Goal: Task Accomplishment & Management: Manage account settings

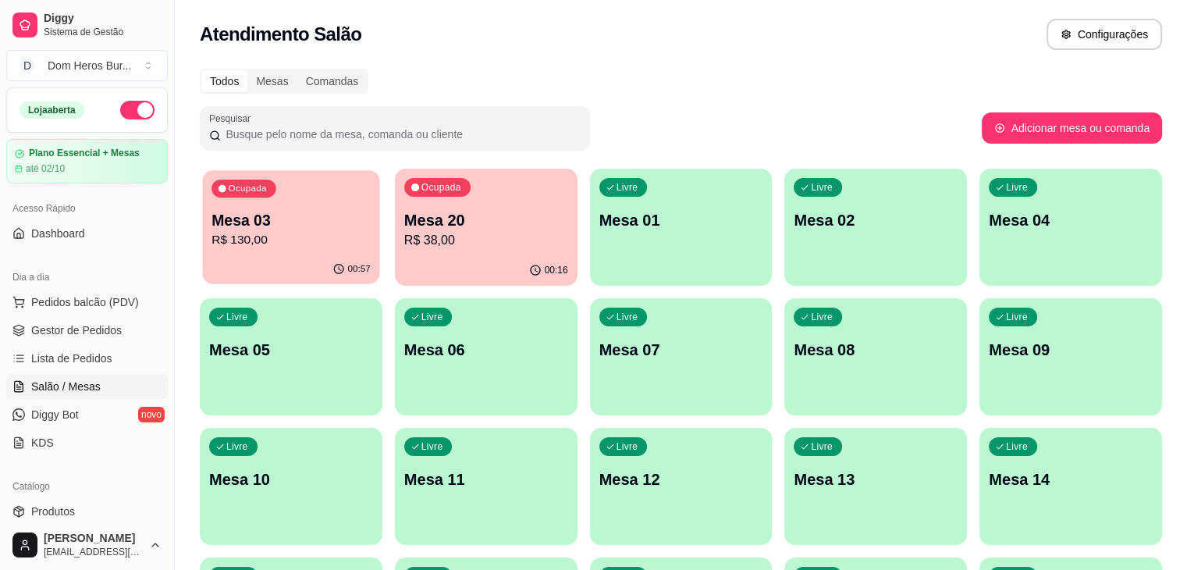
click at [307, 260] on div "00:57" at bounding box center [291, 269] width 177 height 30
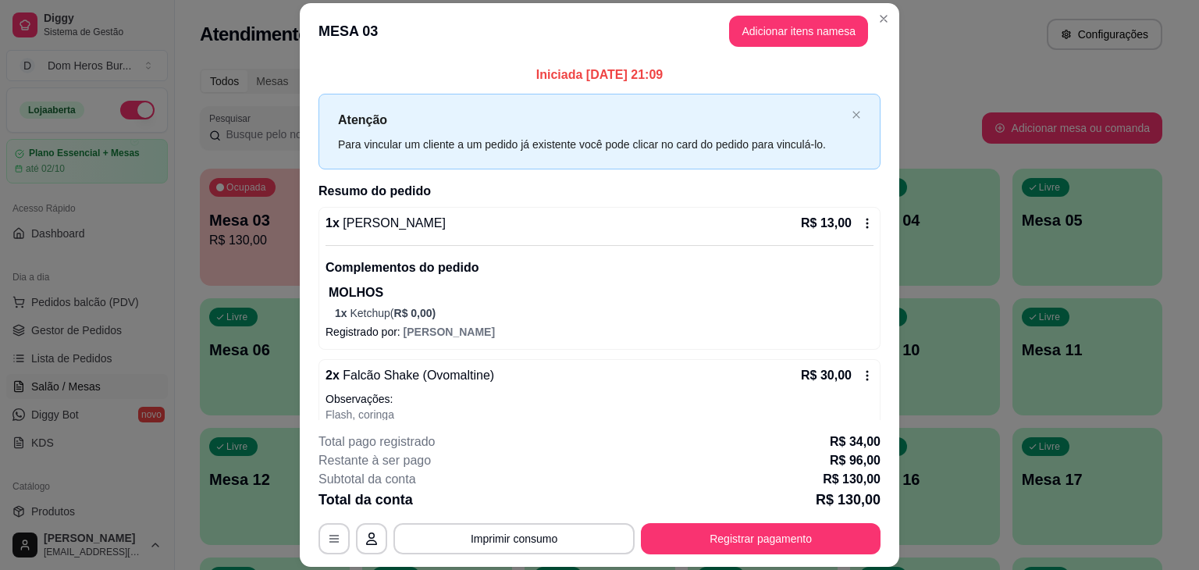
click at [457, 222] on div "1 x Baby Groot R$ 13,00" at bounding box center [599, 223] width 548 height 19
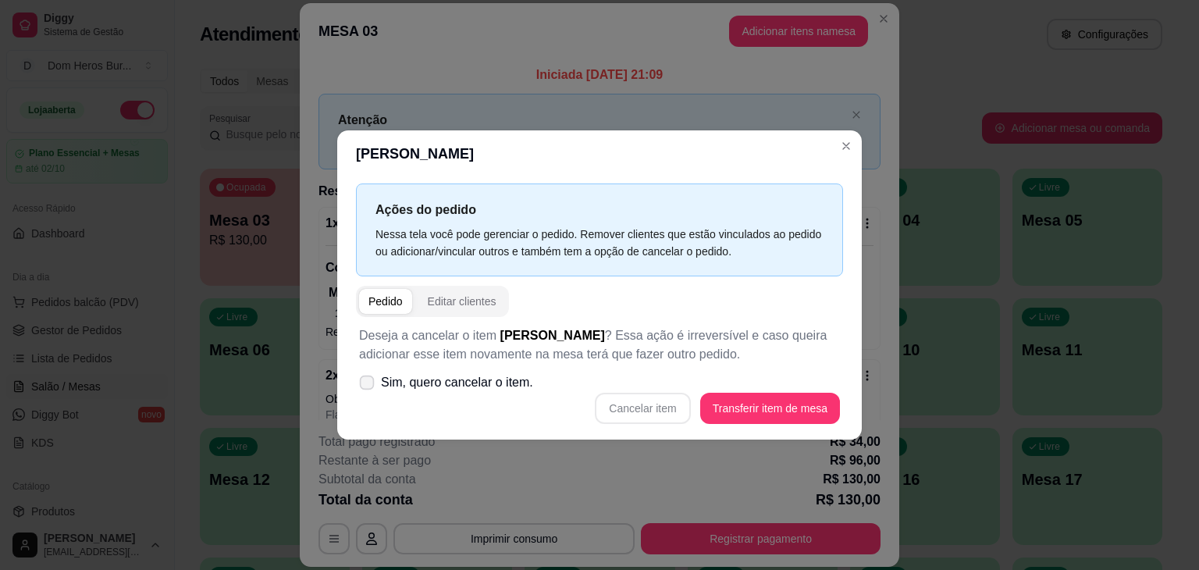
click at [460, 385] on span "Sim, quero cancelar o item." at bounding box center [457, 382] width 152 height 19
click at [368, 386] on input "Sim, quero cancelar o item." at bounding box center [363, 391] width 10 height 10
checkbox input "true"
click at [620, 404] on button "Cancelar item" at bounding box center [642, 408] width 93 height 30
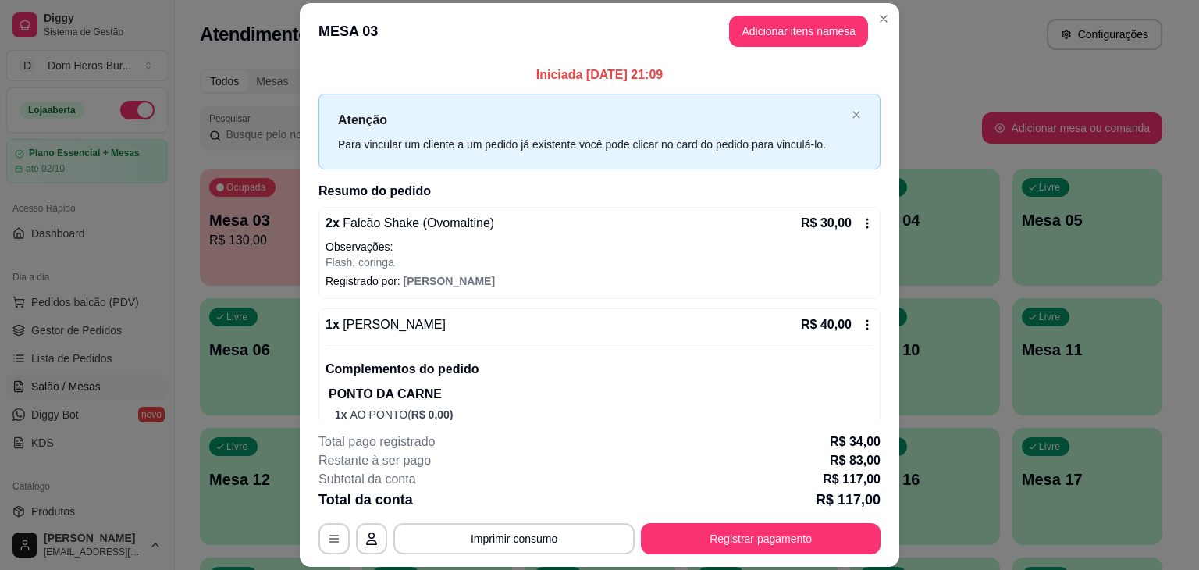
click at [801, 220] on p "R$ 30,00" at bounding box center [826, 223] width 51 height 19
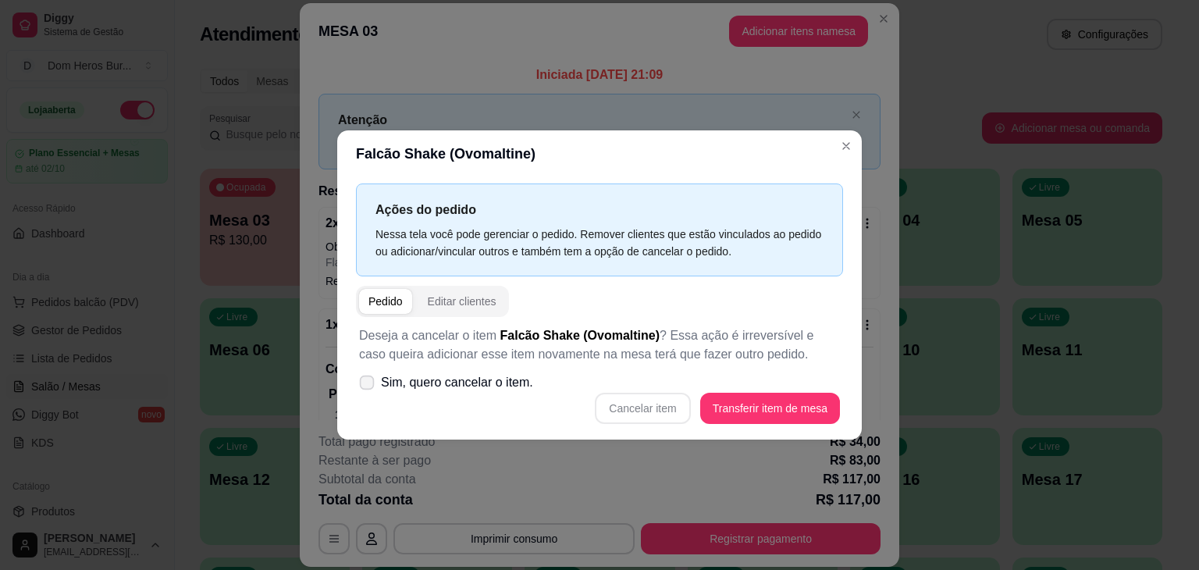
click at [521, 380] on span "Sim, quero cancelar o item." at bounding box center [457, 382] width 152 height 19
click at [368, 386] on input "Sim, quero cancelar o item." at bounding box center [363, 391] width 10 height 10
checkbox input "true"
click at [649, 415] on button "Cancelar item" at bounding box center [642, 408] width 93 height 30
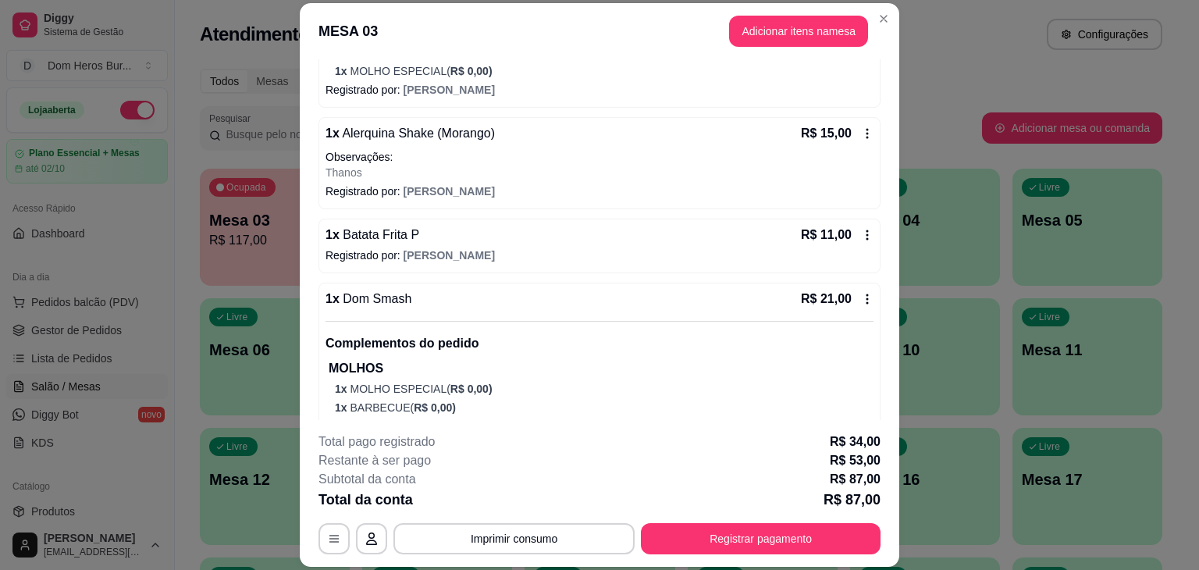
scroll to position [328, 0]
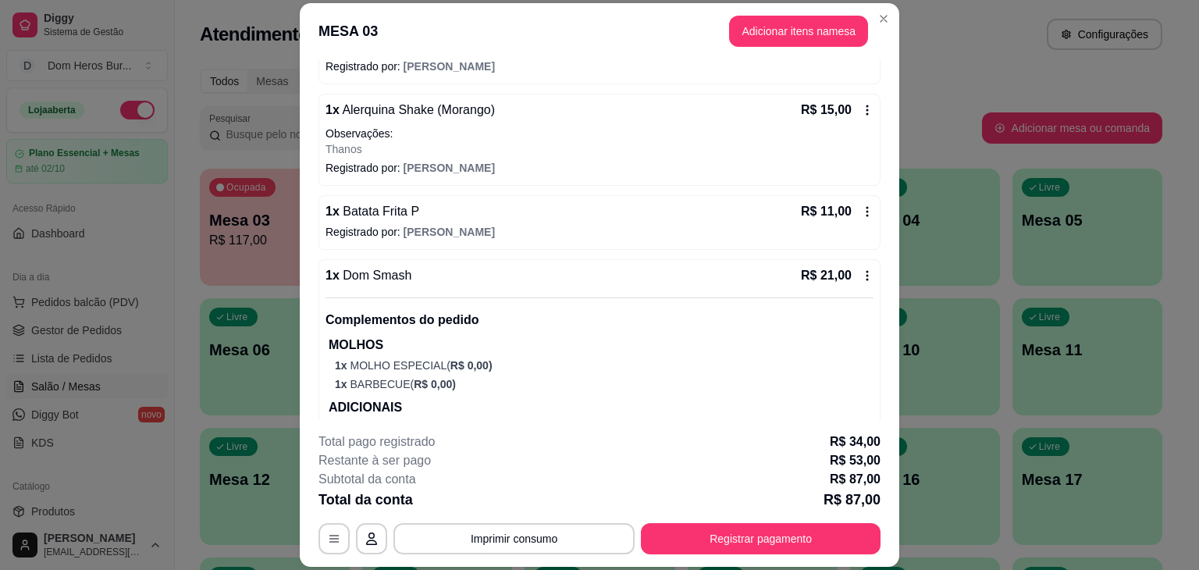
click at [720, 213] on div "1 x Batata Frita P R$ 11,00" at bounding box center [599, 211] width 548 height 19
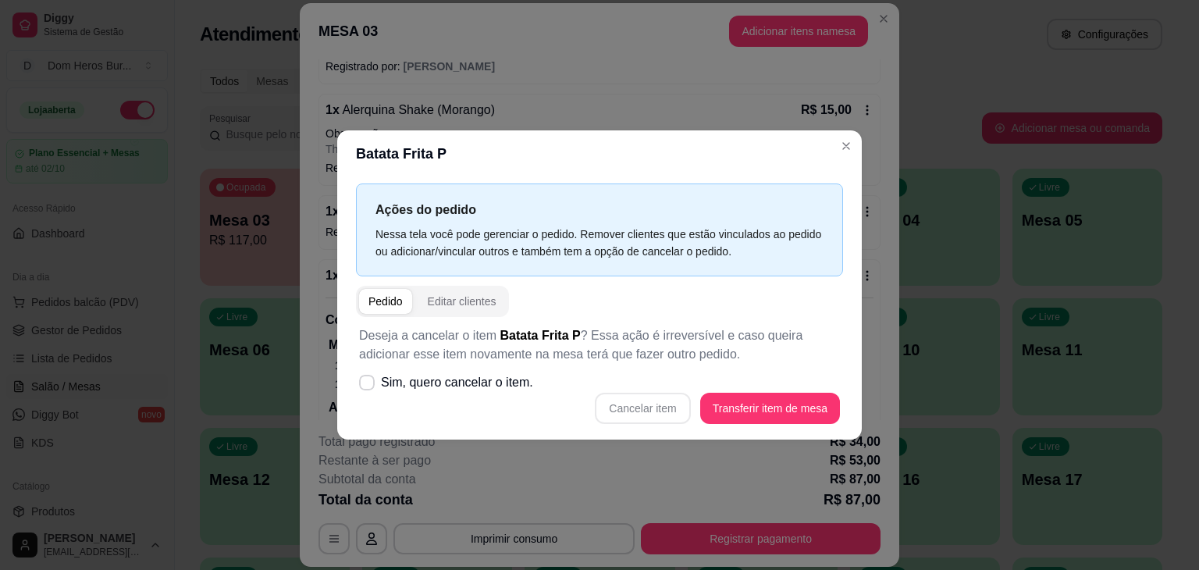
click at [631, 410] on div "Cancelar item Transferir item de mesa" at bounding box center [599, 408] width 481 height 31
click at [480, 385] on span "Sim, quero cancelar o item." at bounding box center [457, 382] width 152 height 19
click at [368, 386] on input "Sim, quero cancelar o item." at bounding box center [363, 391] width 10 height 10
checkbox input "true"
click at [606, 400] on button "Cancelar item" at bounding box center [642, 408] width 93 height 30
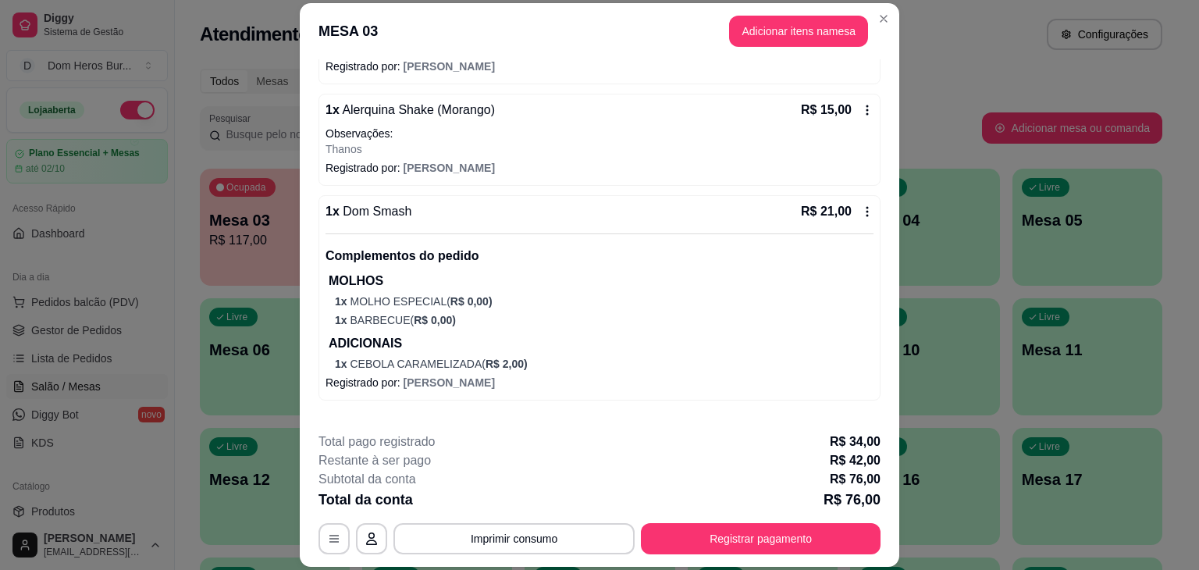
click at [843, 149] on p "Thanos" at bounding box center [599, 149] width 548 height 16
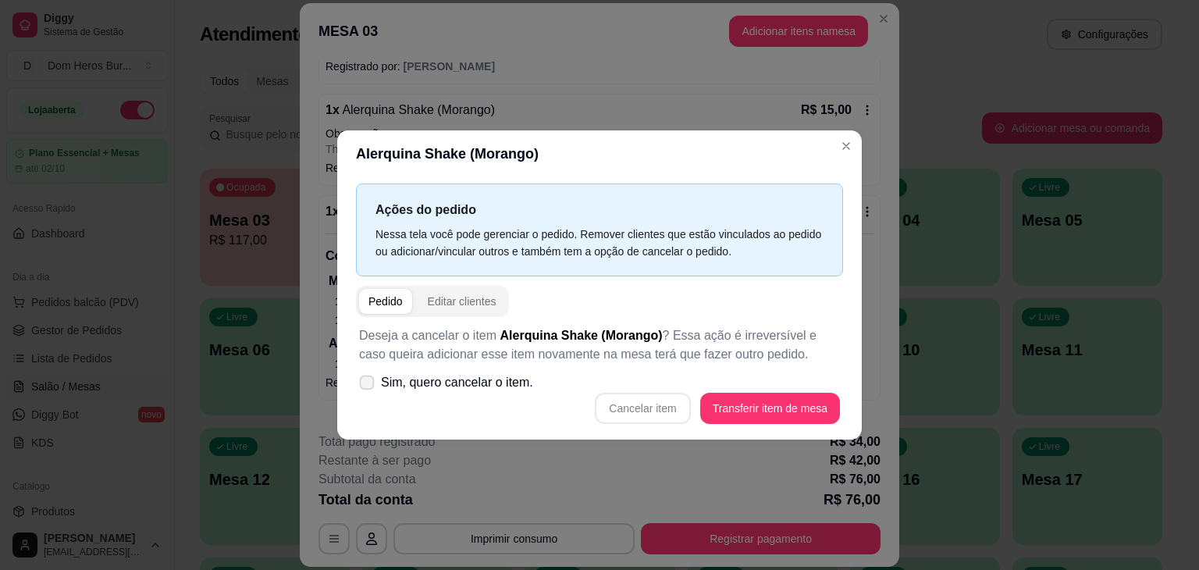
click at [478, 394] on label "Sim, quero cancelar o item." at bounding box center [446, 382] width 187 height 31
click at [368, 394] on input "Sim, quero cancelar o item." at bounding box center [363, 391] width 10 height 10
checkbox input "true"
click at [665, 403] on button "Cancelar item" at bounding box center [642, 408] width 93 height 30
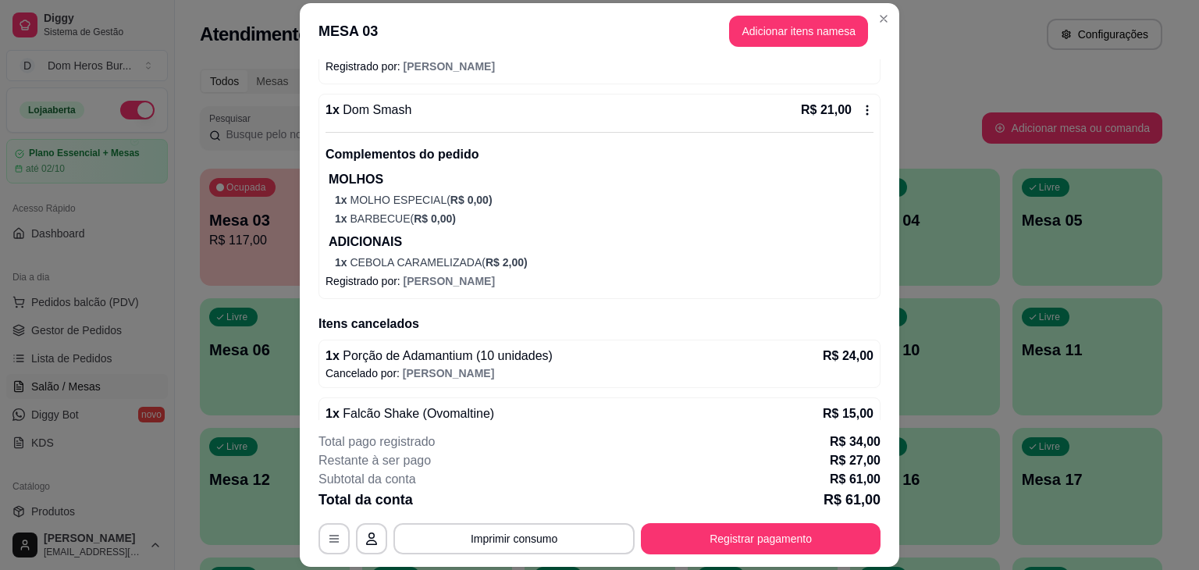
click at [457, 229] on div "Complementos do pedido MOLHOS 1 x MOLHO ESPECIAL ( R$ 0,00 ) 1 x BARBECUE ( R$ …" at bounding box center [599, 201] width 548 height 138
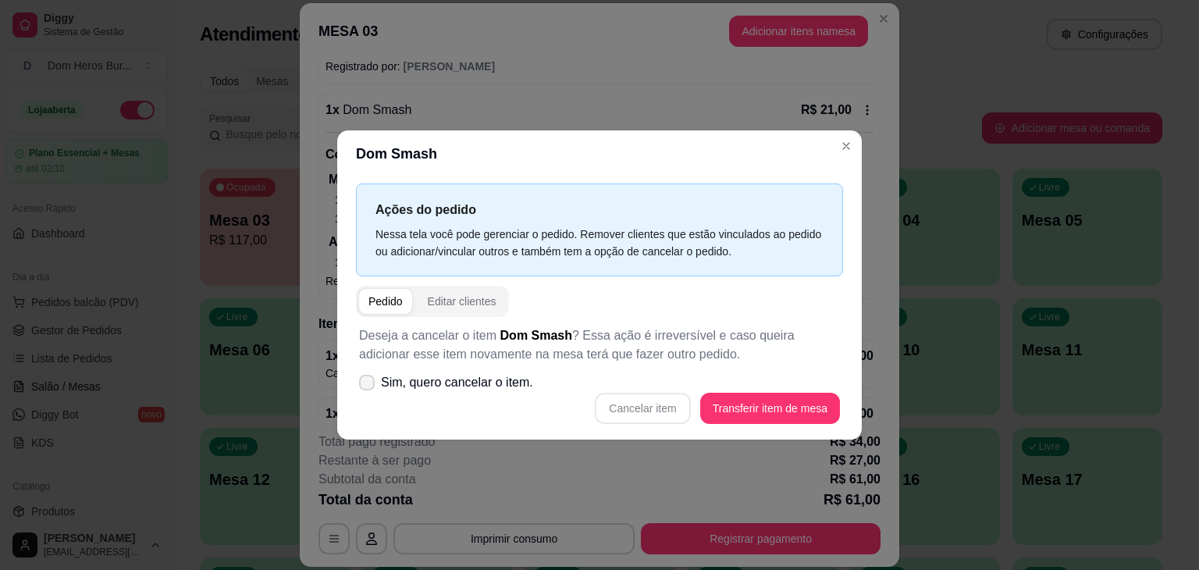
drag, startPoint x: 629, startPoint y: 407, endPoint x: 457, endPoint y: 376, distance: 175.3
click at [457, 376] on div "Deseja a cancelar o item Dom Smash ? Essa ação é irreversível e caso queira adi…" at bounding box center [599, 375] width 487 height 116
click at [457, 376] on span "Sim, quero cancelar o item." at bounding box center [457, 382] width 152 height 19
click at [368, 386] on input "Sim, quero cancelar o item." at bounding box center [363, 391] width 10 height 10
checkbox input "true"
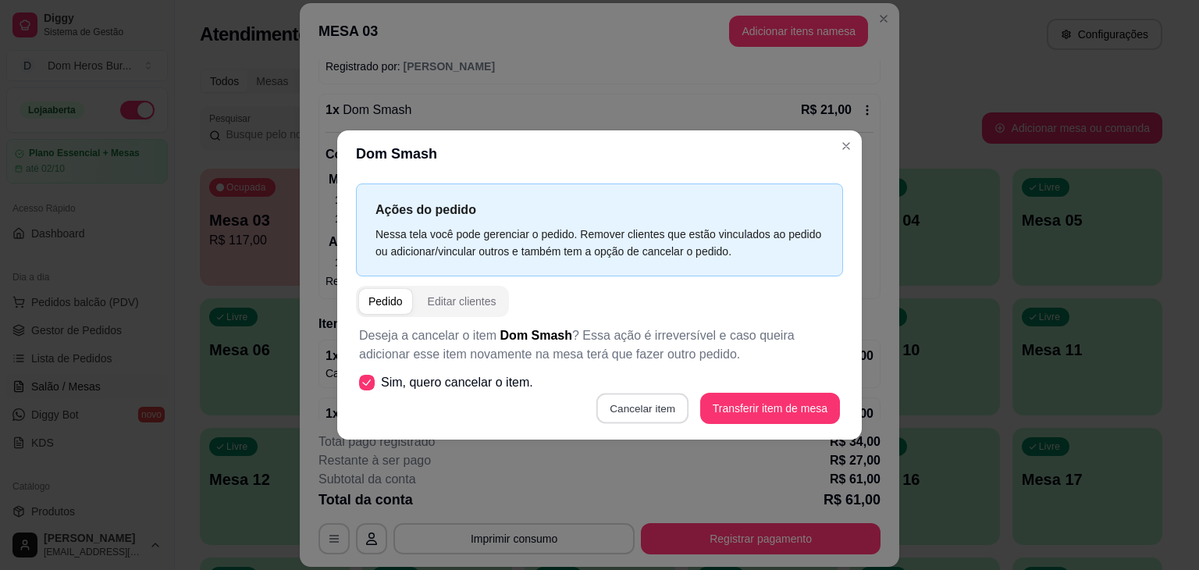
click at [639, 407] on button "Cancelar item" at bounding box center [642, 408] width 93 height 30
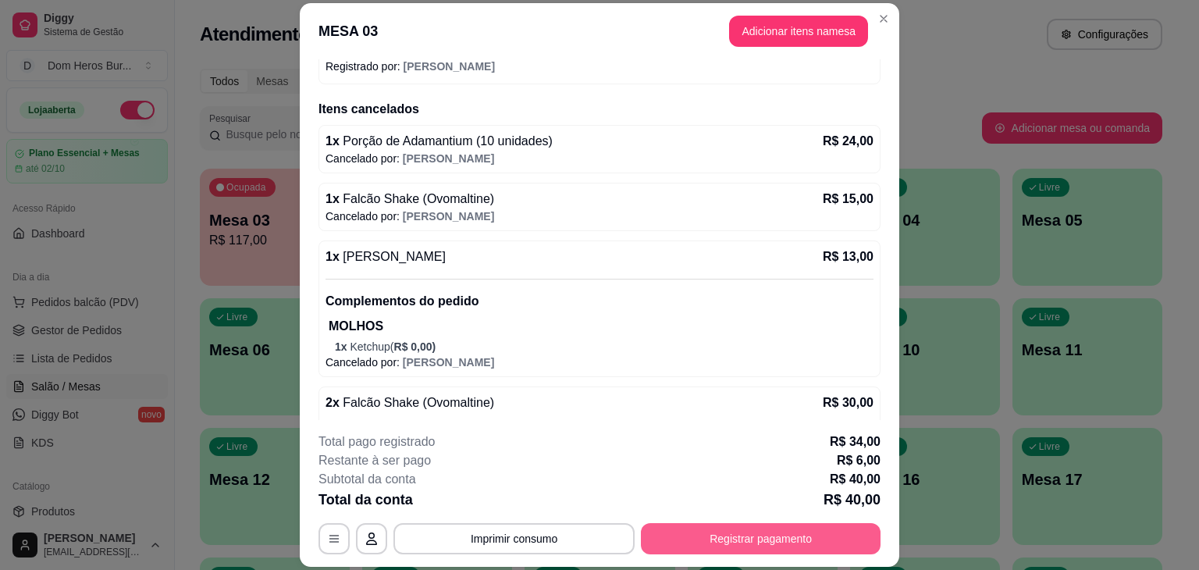
click at [815, 535] on button "Registrar pagamento" at bounding box center [761, 538] width 240 height 31
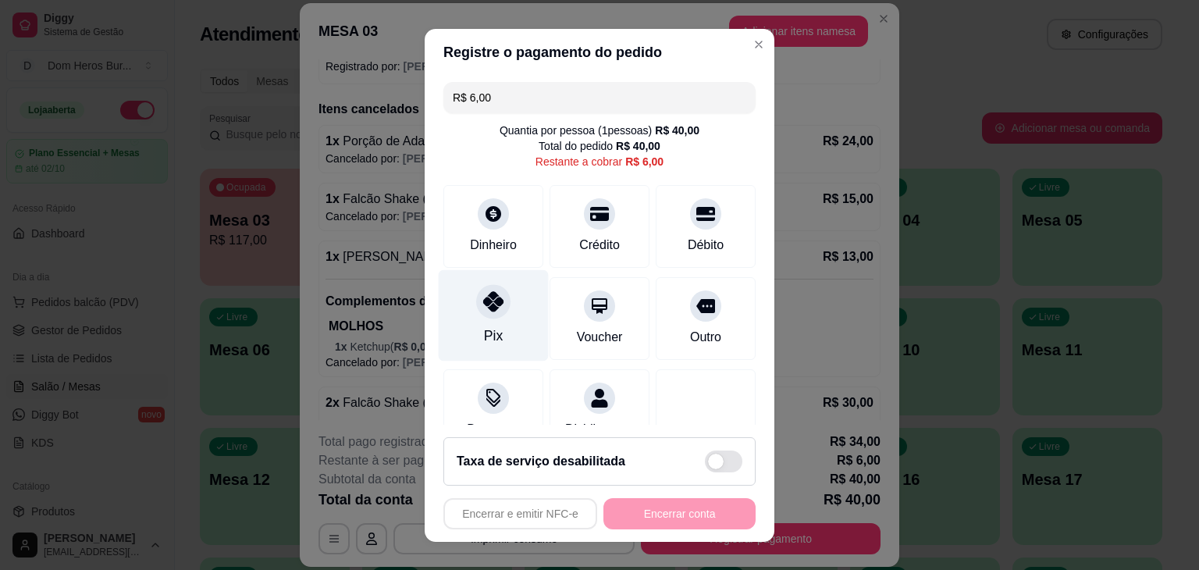
click at [484, 310] on icon at bounding box center [493, 301] width 20 height 20
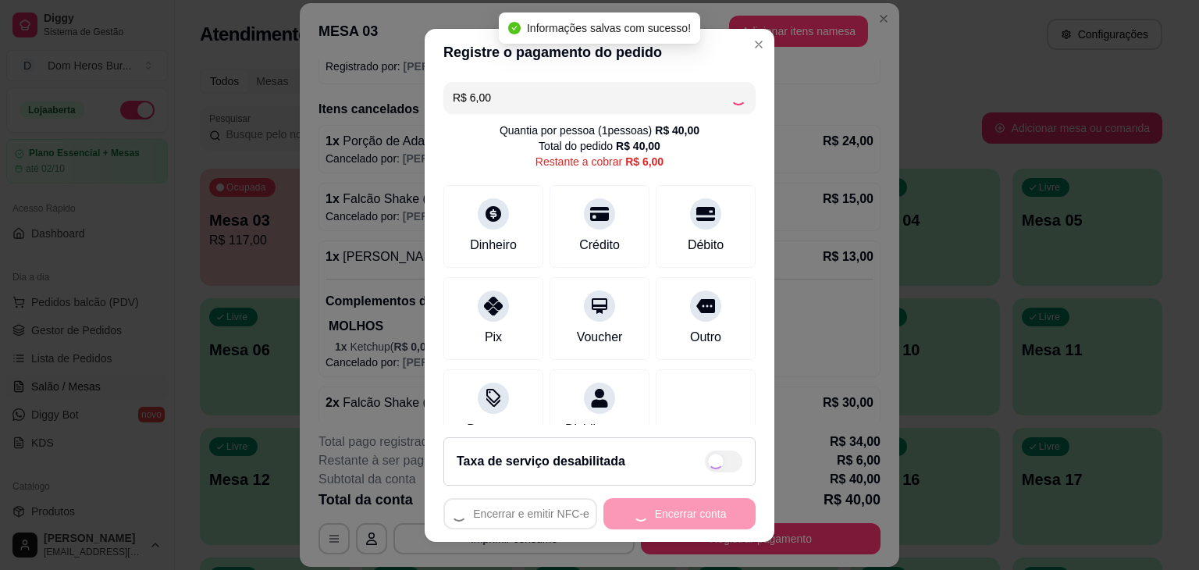
type input "R$ 0,00"
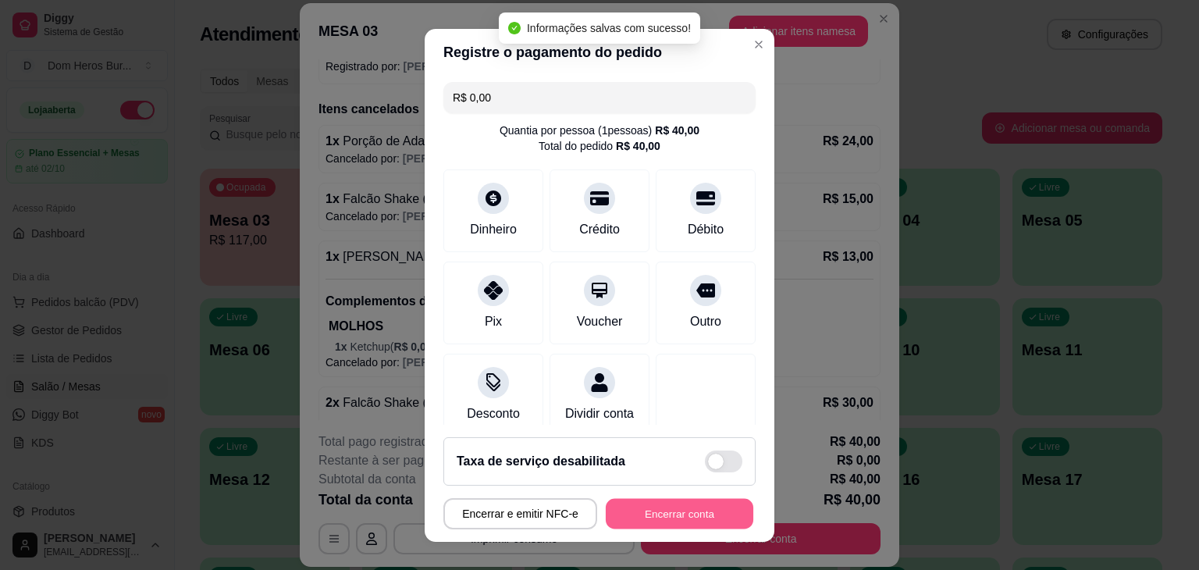
click at [705, 521] on button "Encerrar conta" at bounding box center [679, 513] width 147 height 30
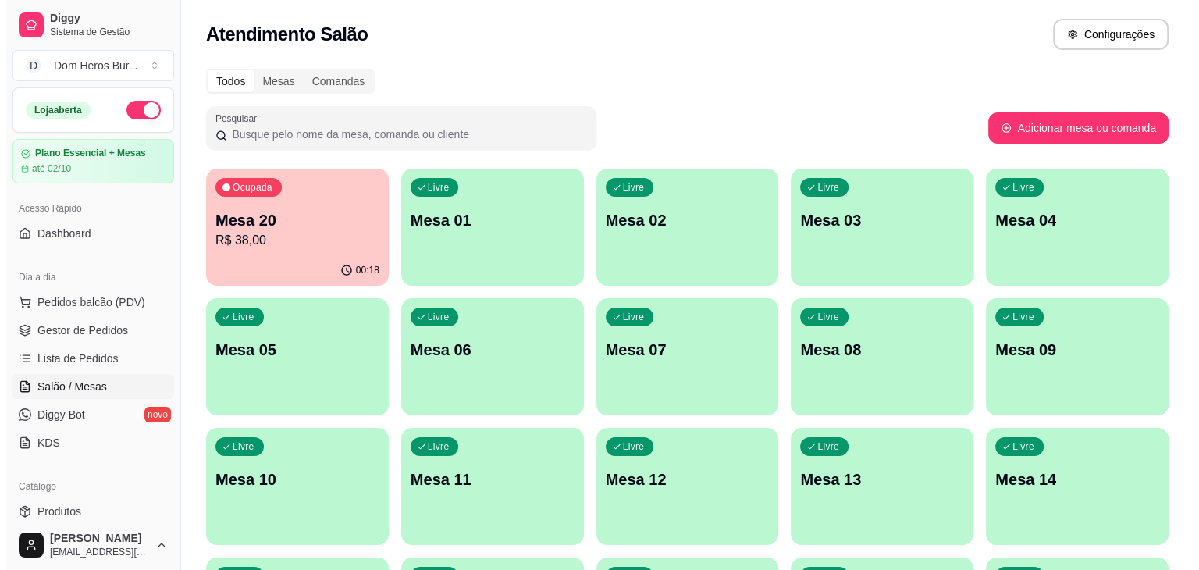
scroll to position [194, 0]
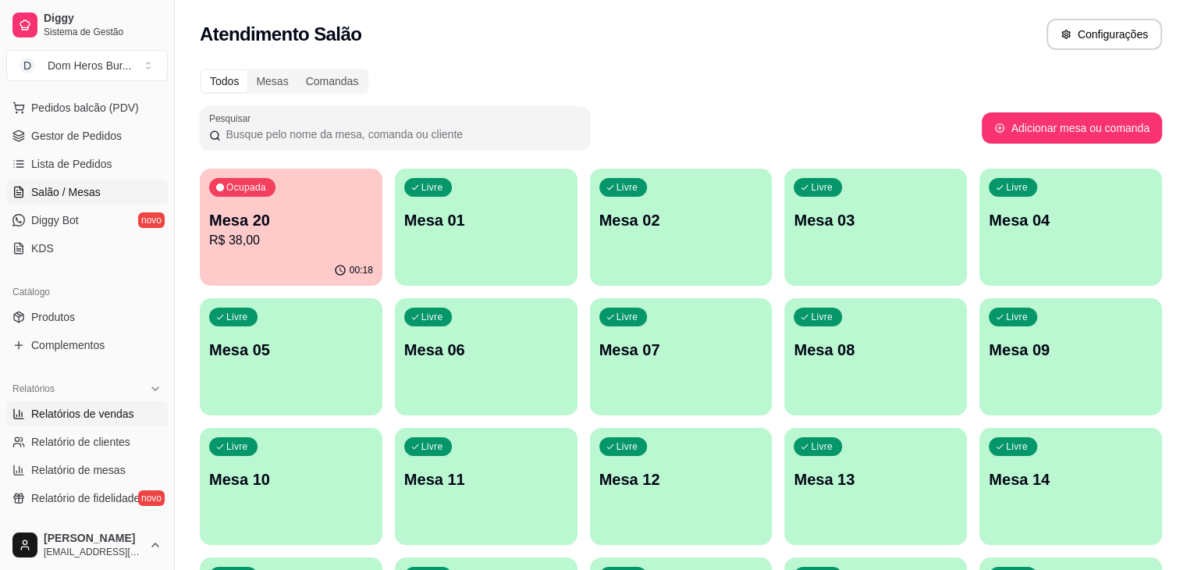
click at [121, 408] on span "Relatórios de vendas" at bounding box center [82, 414] width 103 height 16
select select "ALL"
select select "0"
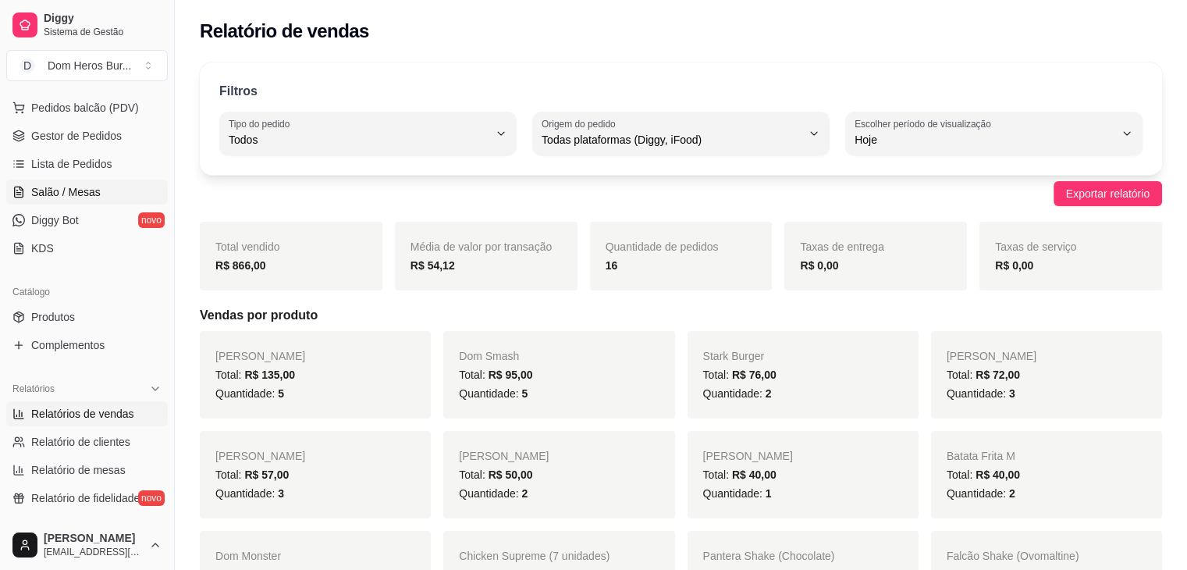
click at [41, 192] on span "Salão / Mesas" at bounding box center [65, 192] width 69 height 16
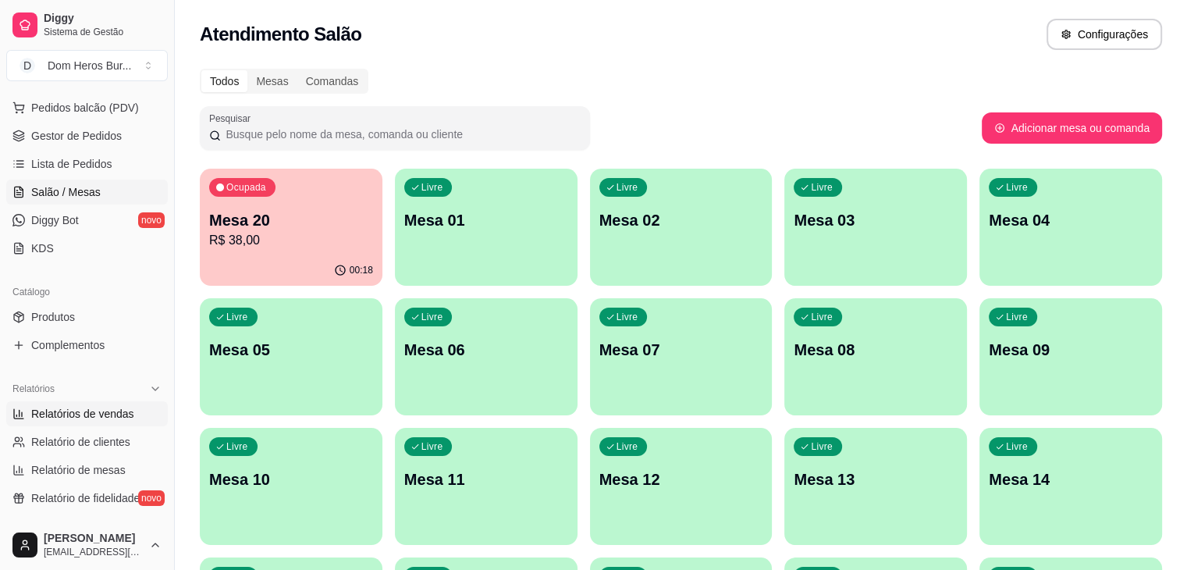
click at [112, 401] on link "Relatórios de vendas" at bounding box center [87, 413] width 162 height 25
select select "ALL"
select select "0"
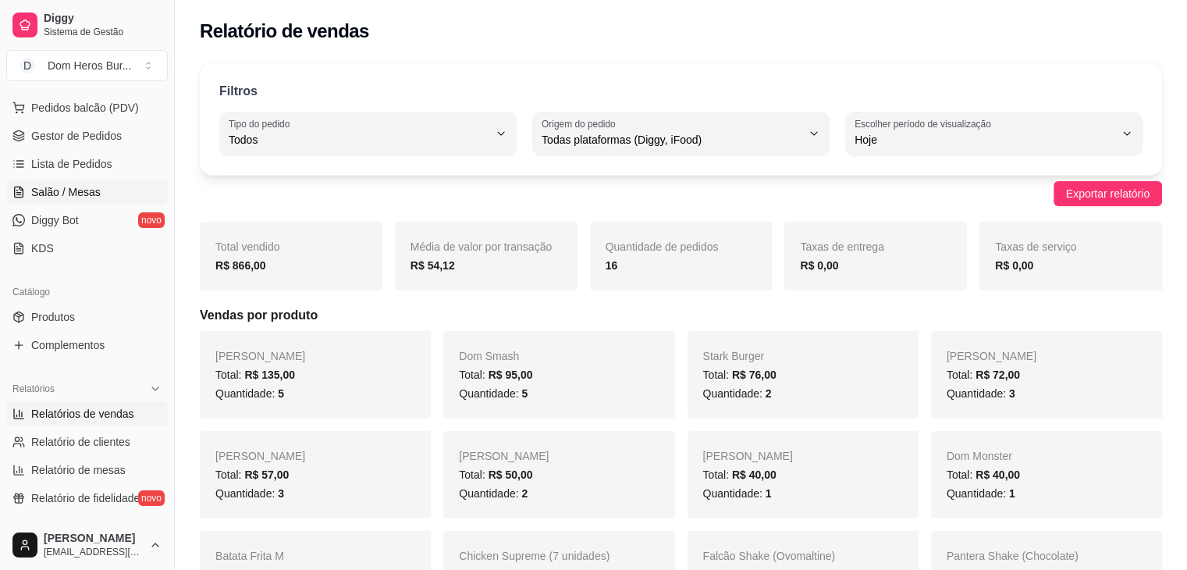
click at [56, 185] on span "Salão / Mesas" at bounding box center [65, 192] width 69 height 16
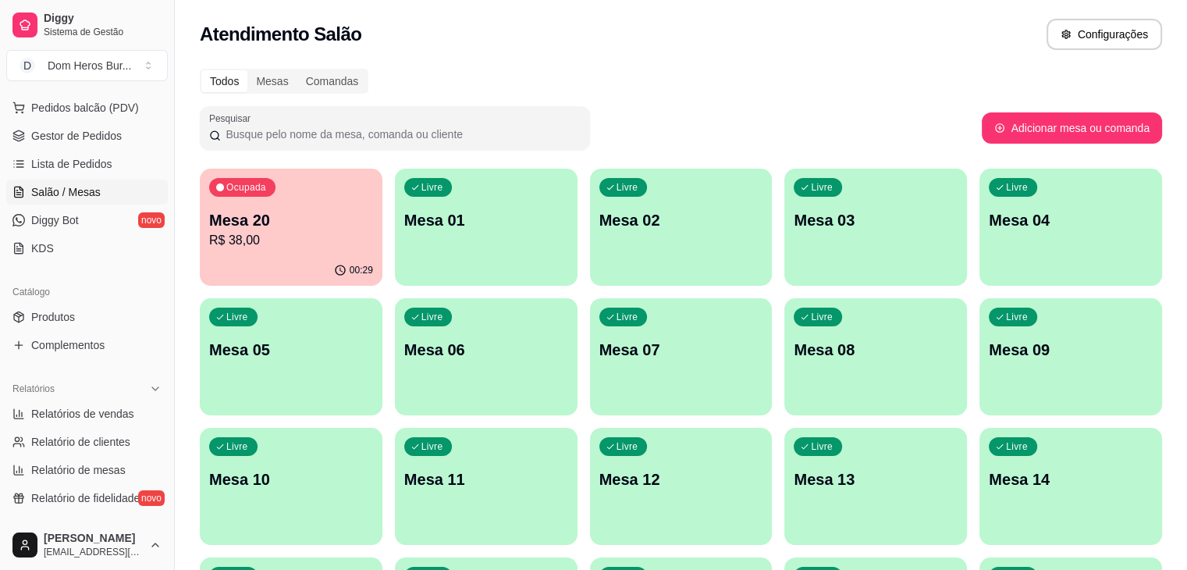
click at [307, 296] on div "Ocupada Mesa 20 R$ 38,00 00:29 Livre Mesa 01 Livre Mesa 02 Livre Mesa 03 Livre …" at bounding box center [681, 551] width 962 height 765
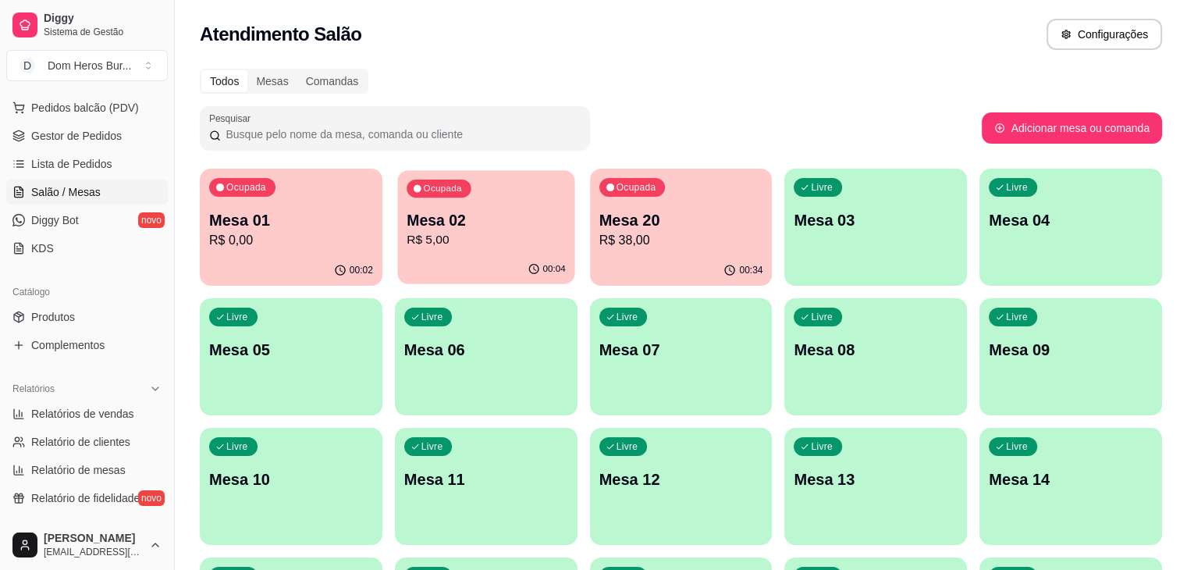
click at [437, 217] on p "Mesa 02" at bounding box center [486, 220] width 159 height 21
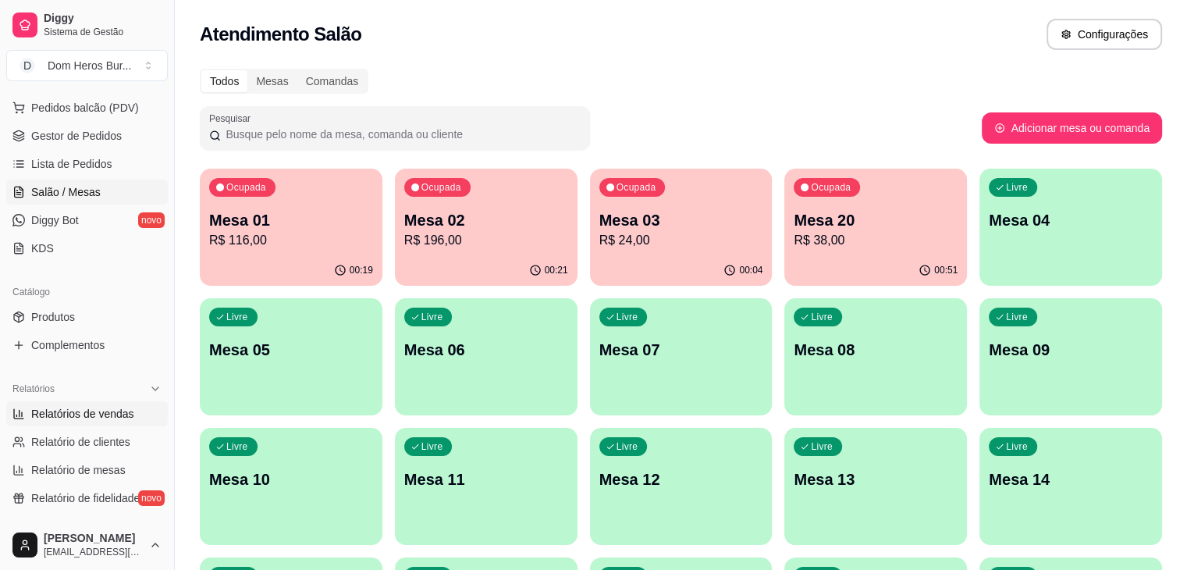
click at [109, 410] on span "Relatórios de vendas" at bounding box center [82, 414] width 103 height 16
select select "ALL"
select select "0"
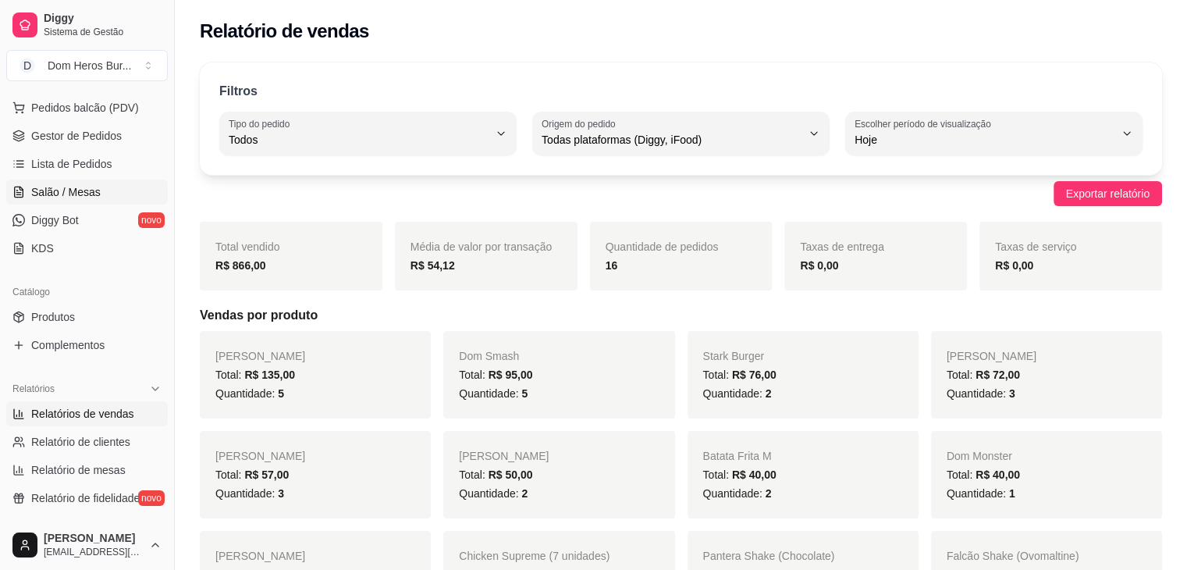
click at [112, 197] on link "Salão / Mesas" at bounding box center [87, 191] width 162 height 25
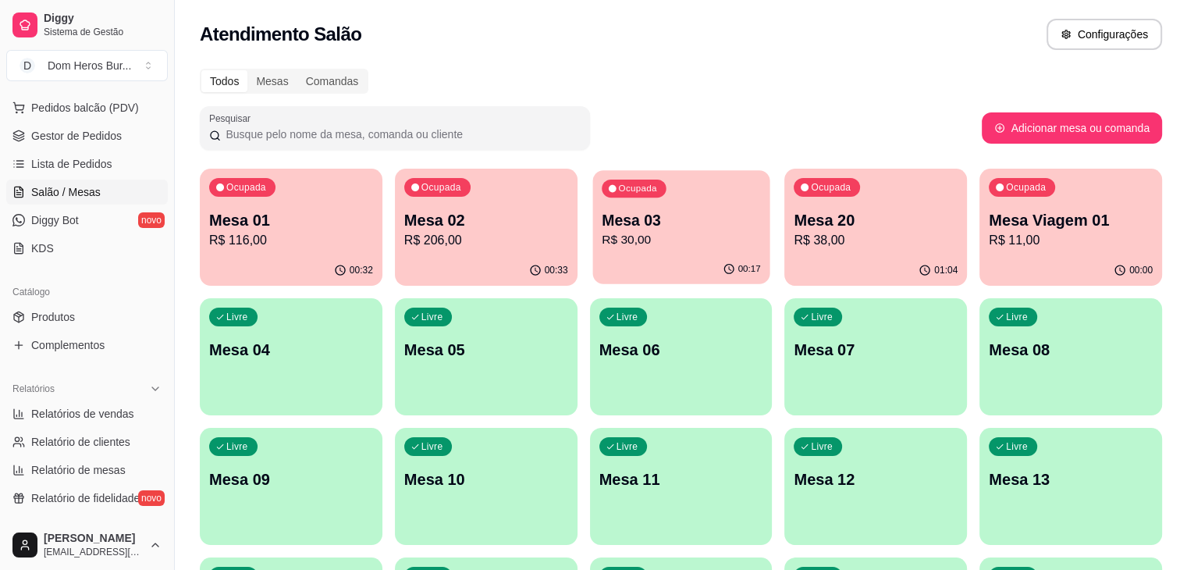
click at [606, 221] on p "Mesa 03" at bounding box center [681, 220] width 159 height 21
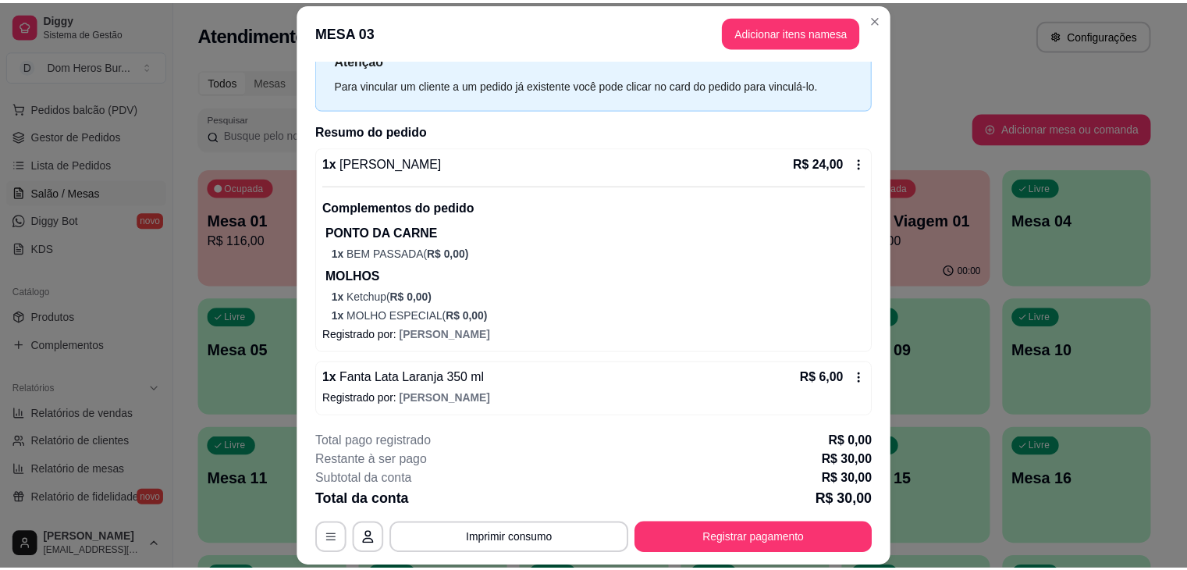
scroll to position [61, 0]
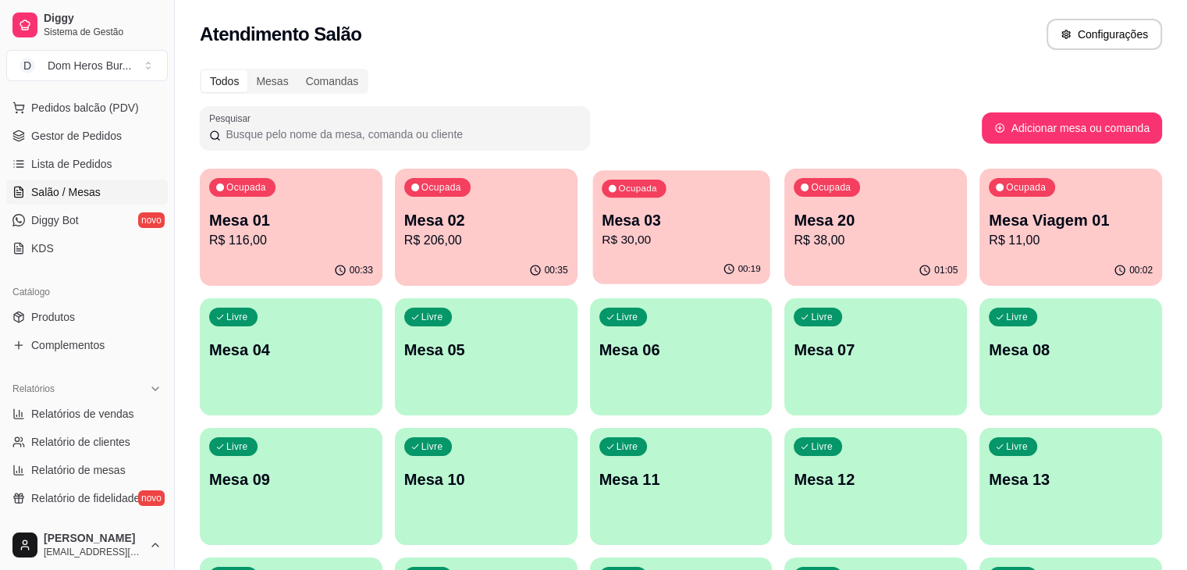
click at [592, 258] on div "00:19" at bounding box center [680, 269] width 177 height 30
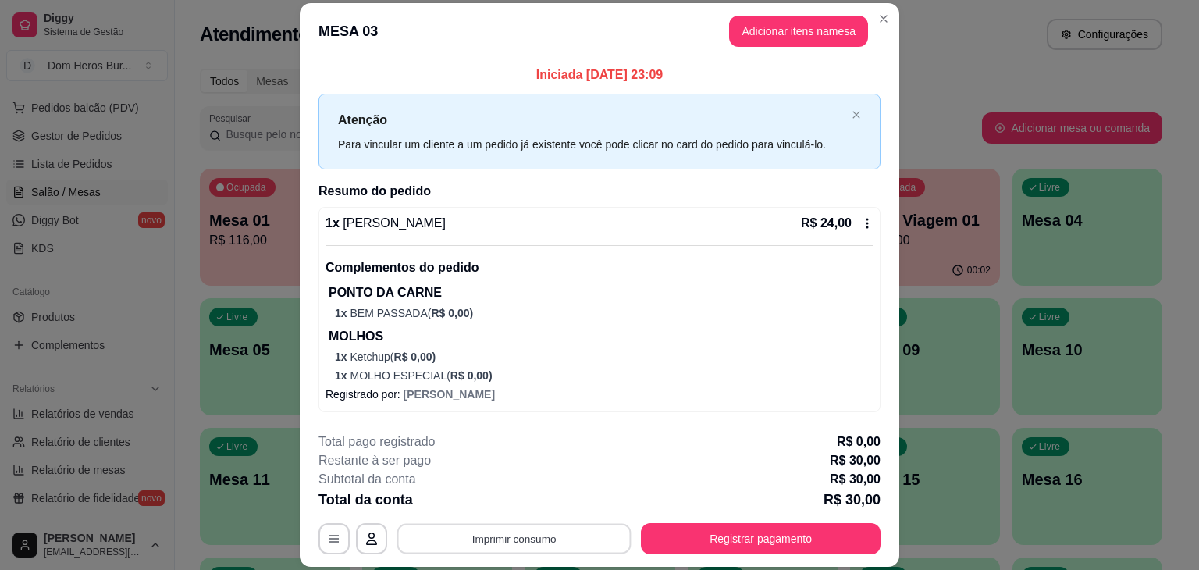
click at [542, 541] on button "Imprimir consumo" at bounding box center [514, 539] width 234 height 30
click at [506, 509] on button "IMPRESSORA" at bounding box center [512, 502] width 109 height 24
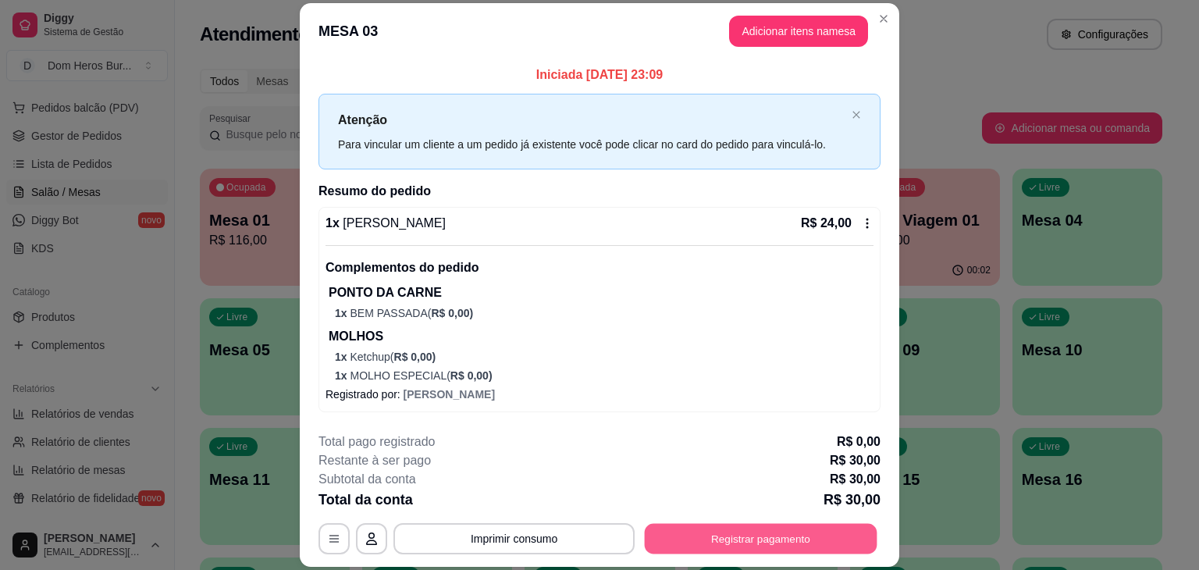
click at [763, 524] on button "Registrar pagamento" at bounding box center [761, 539] width 233 height 30
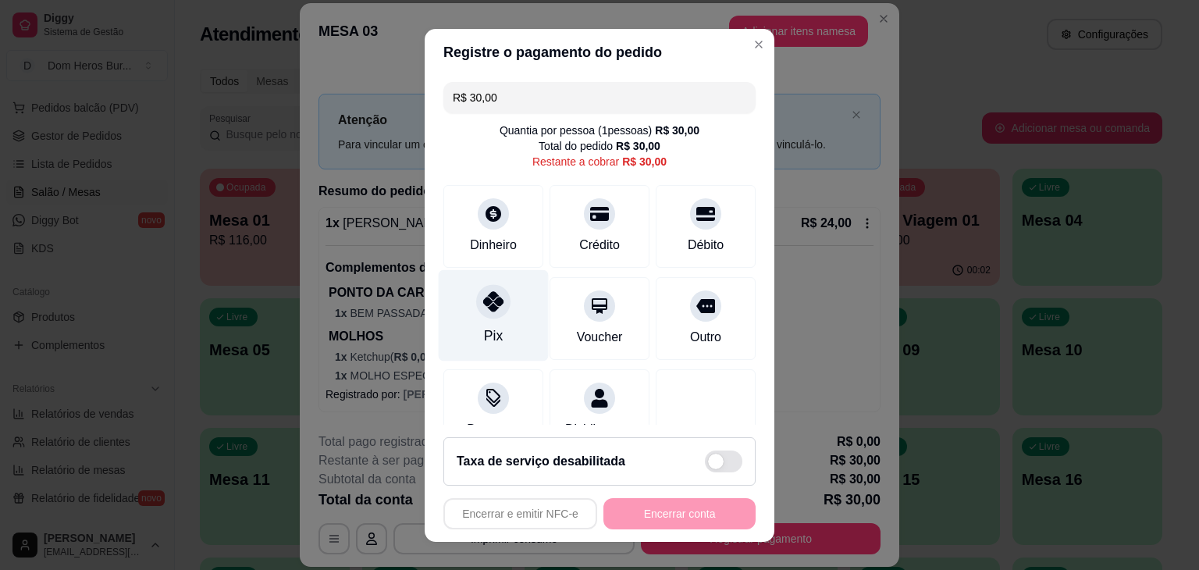
click at [512, 316] on div "Pix" at bounding box center [494, 314] width 110 height 91
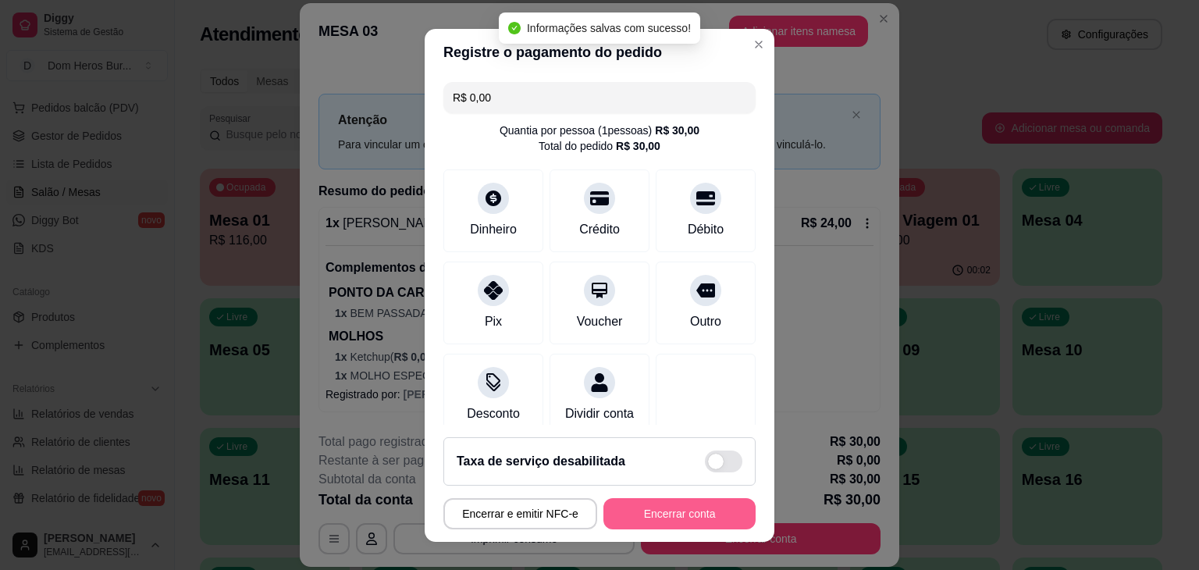
type input "R$ 0,00"
click at [646, 508] on button "Encerrar conta" at bounding box center [679, 513] width 147 height 30
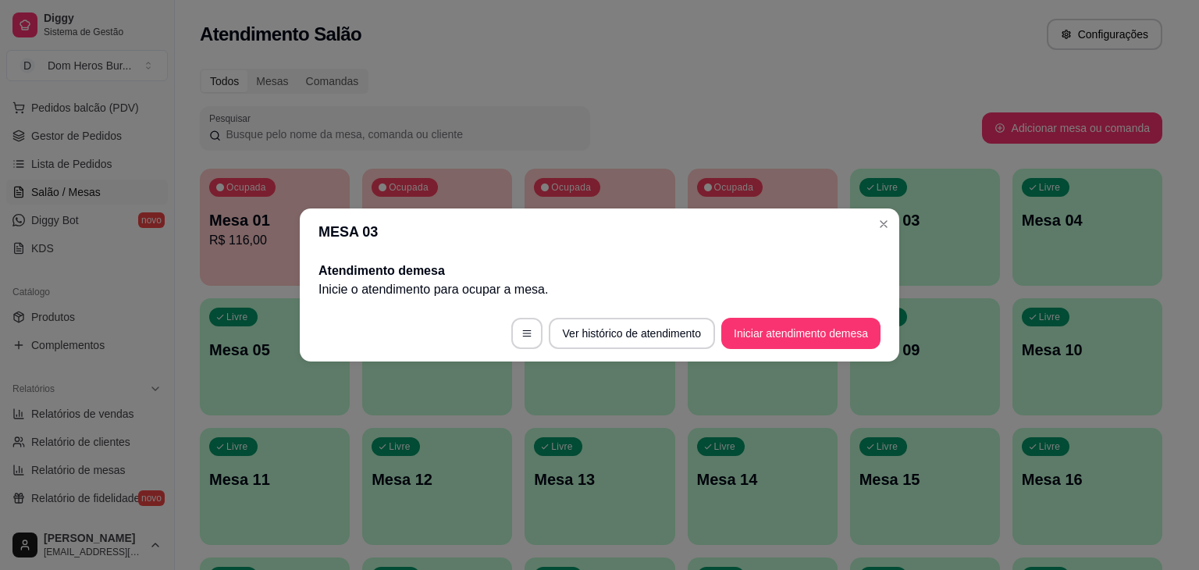
click at [318, 243] on header "MESA 03" at bounding box center [599, 231] width 599 height 47
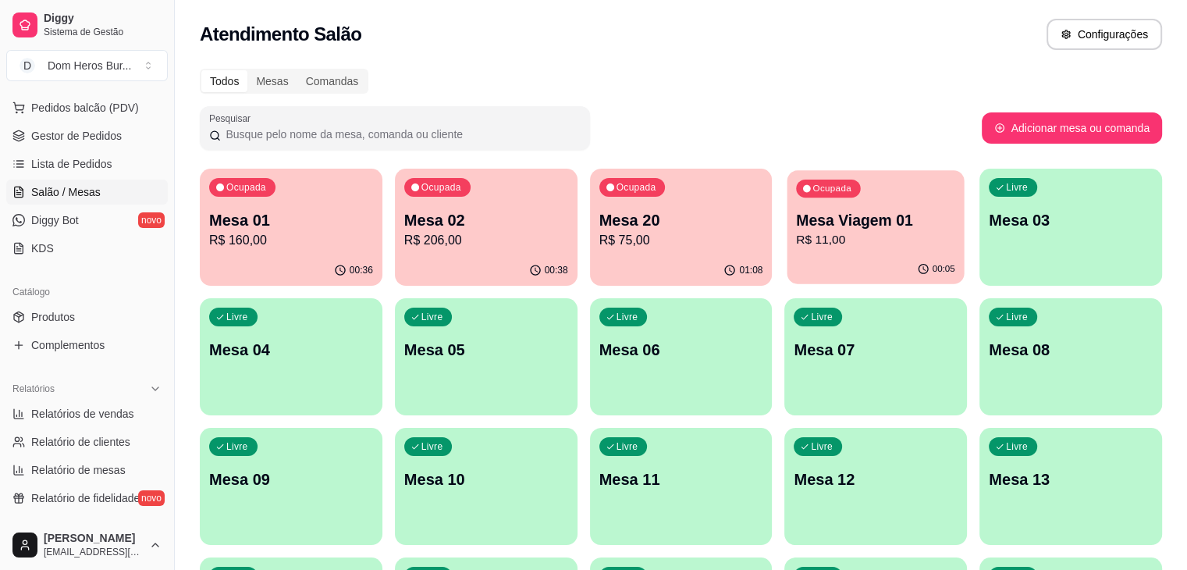
click at [787, 213] on div "Ocupada Mesa Viagem 01 R$ 11,00" at bounding box center [875, 212] width 177 height 84
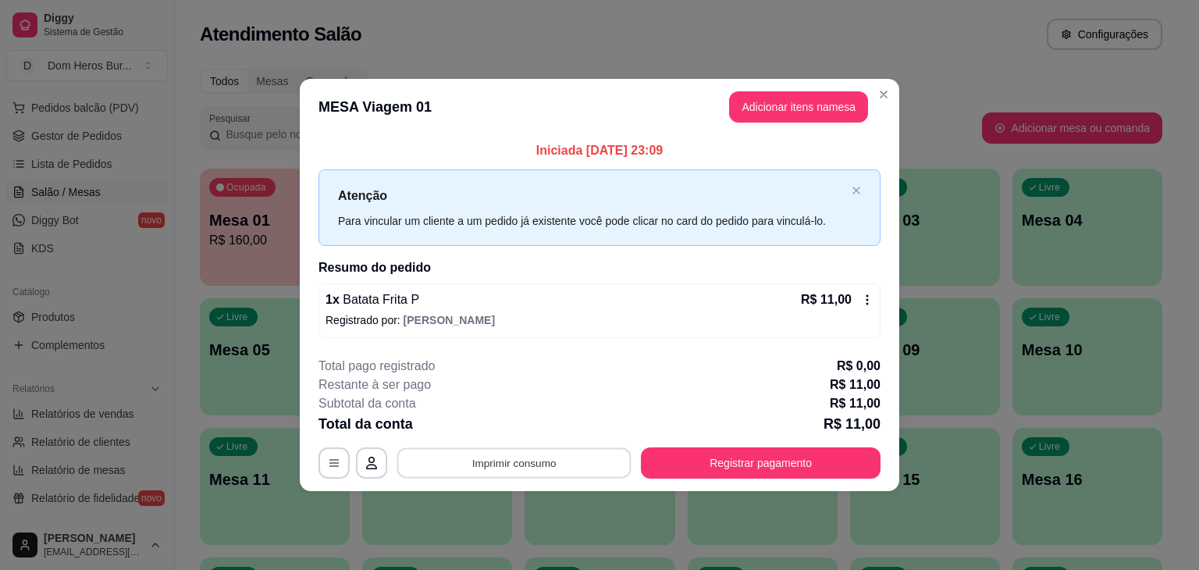
click at [553, 454] on button "Imprimir consumo" at bounding box center [514, 462] width 234 height 30
click at [518, 428] on button "IMPRESSORA" at bounding box center [518, 426] width 109 height 24
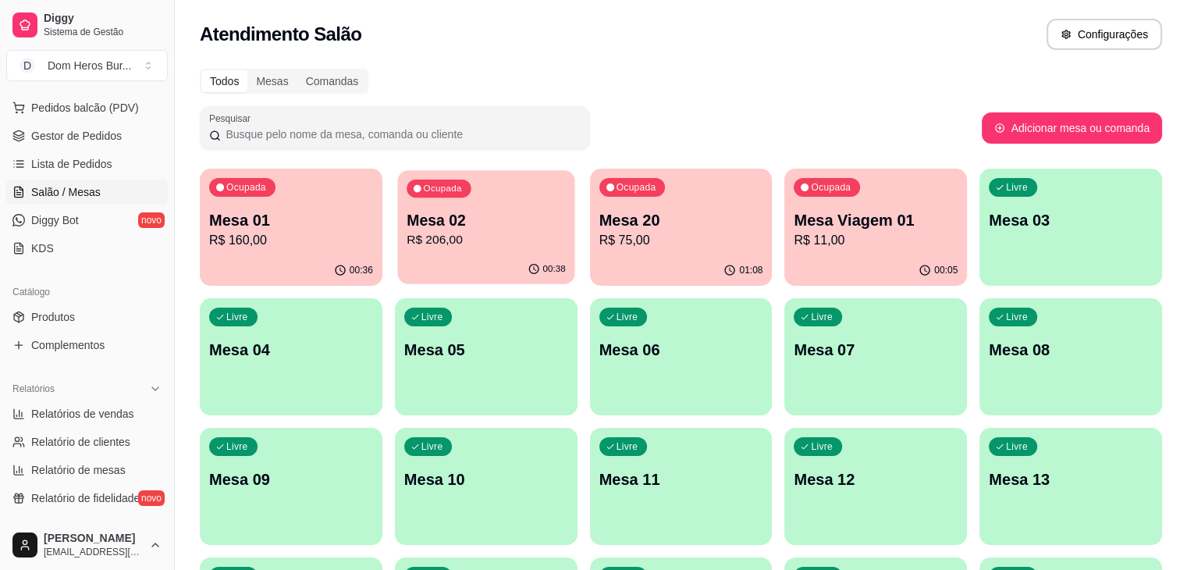
click at [462, 215] on p "Mesa 02" at bounding box center [486, 220] width 159 height 21
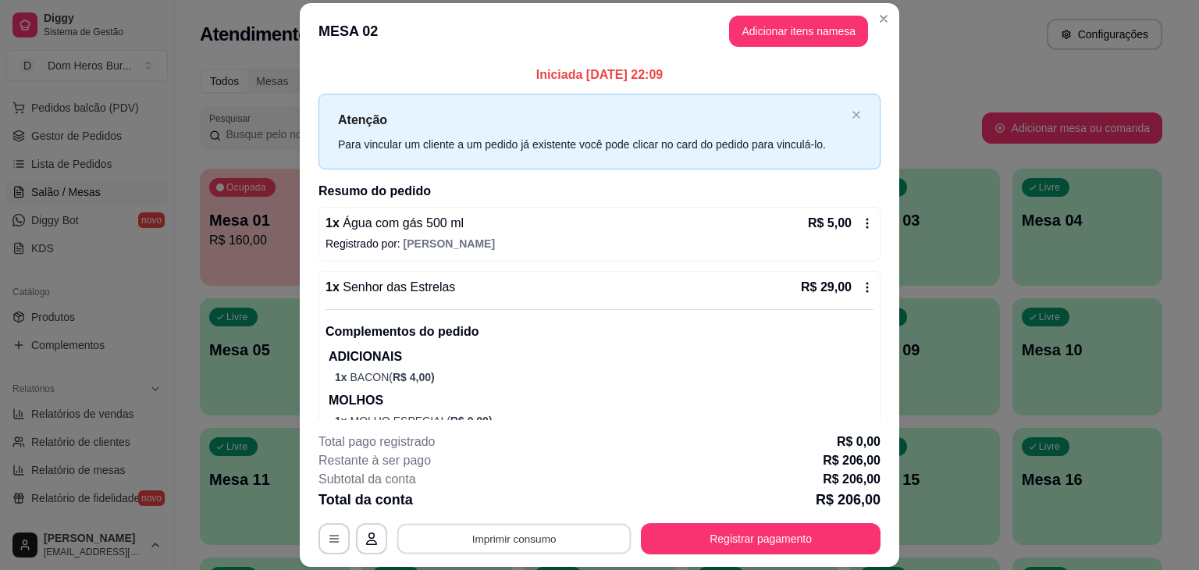
click at [582, 528] on button "Imprimir consumo" at bounding box center [514, 539] width 234 height 30
click at [543, 503] on button "IMPRESSORA" at bounding box center [513, 502] width 113 height 25
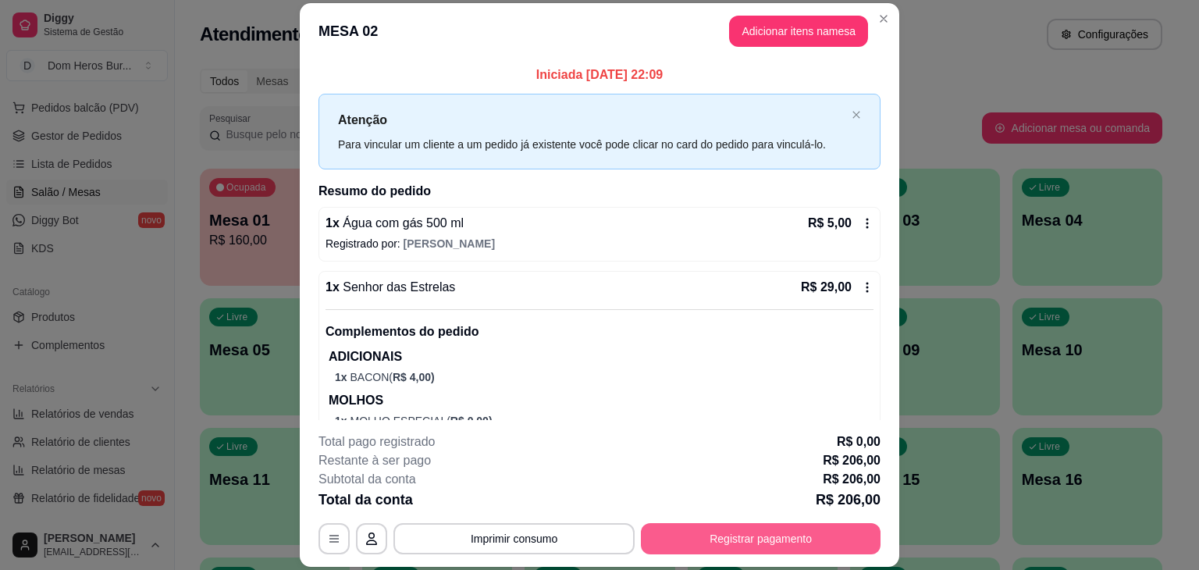
click at [689, 544] on button "Registrar pagamento" at bounding box center [761, 538] width 240 height 31
click at [724, 544] on button "Registrar pagamento" at bounding box center [761, 538] width 240 height 31
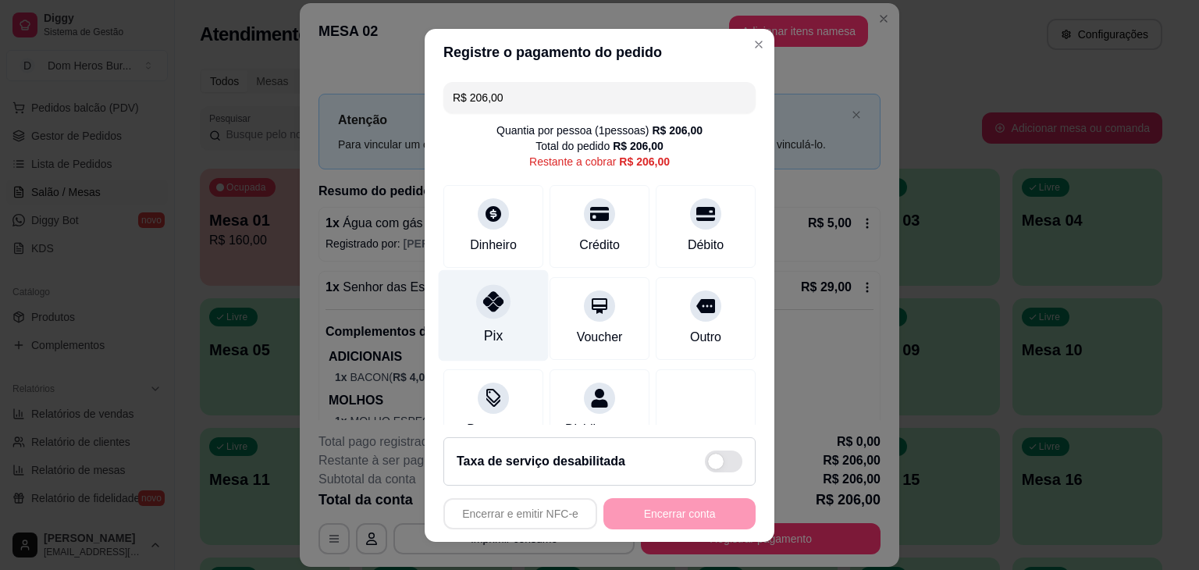
click at [489, 294] on icon at bounding box center [493, 301] width 20 height 20
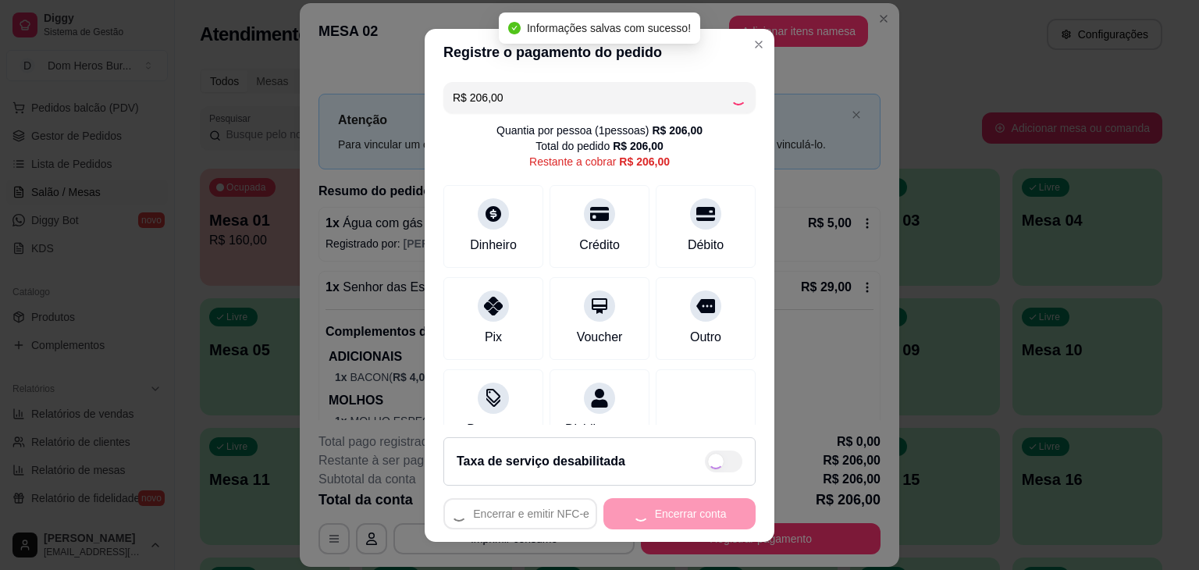
type input "R$ 0,00"
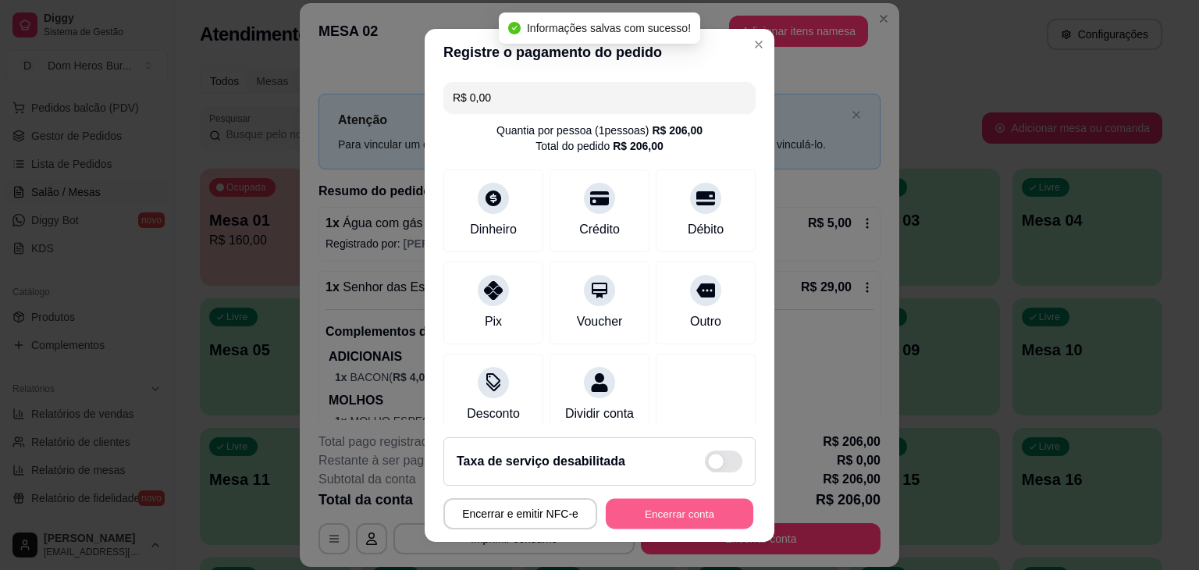
click at [637, 509] on button "Encerrar conta" at bounding box center [679, 513] width 147 height 30
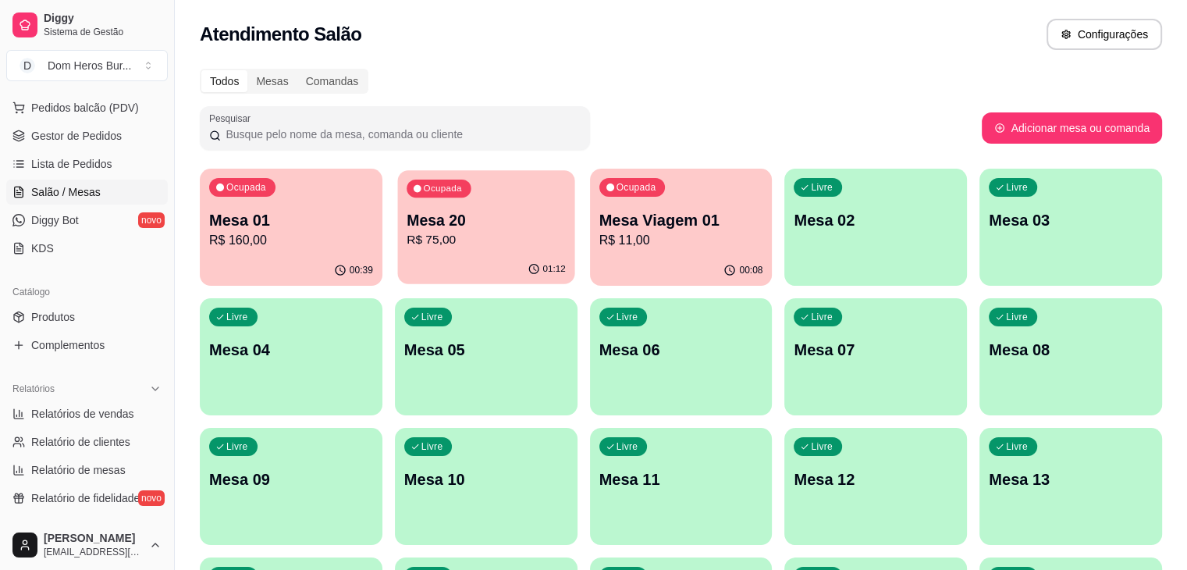
click at [456, 255] on div "01:12" at bounding box center [485, 269] width 177 height 30
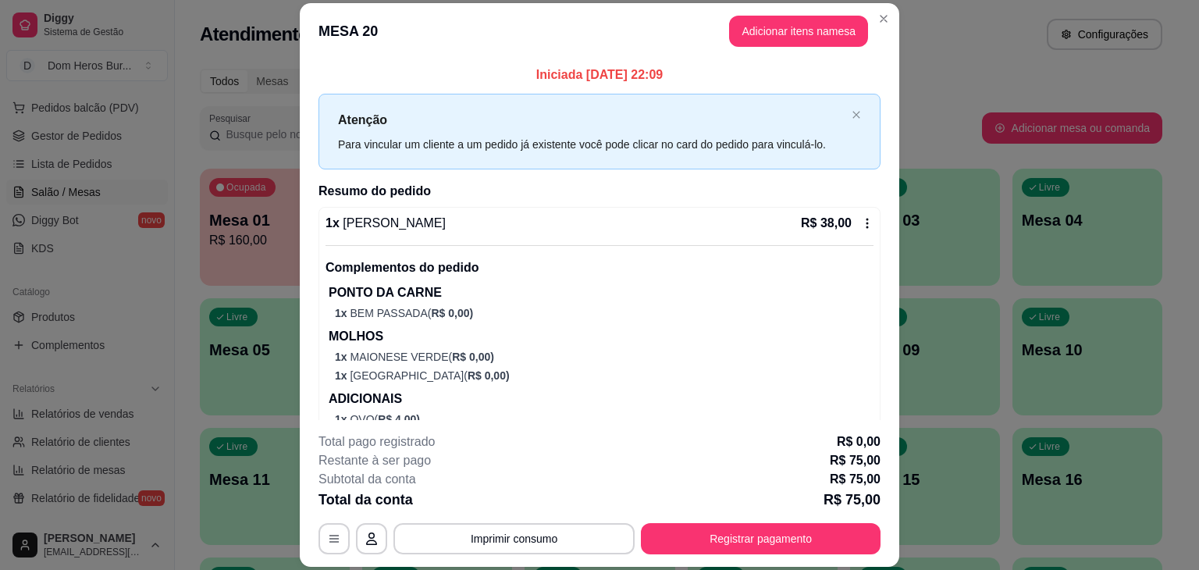
click at [598, 226] on div "1 x [PERSON_NAME] R$ 38,00" at bounding box center [599, 223] width 548 height 19
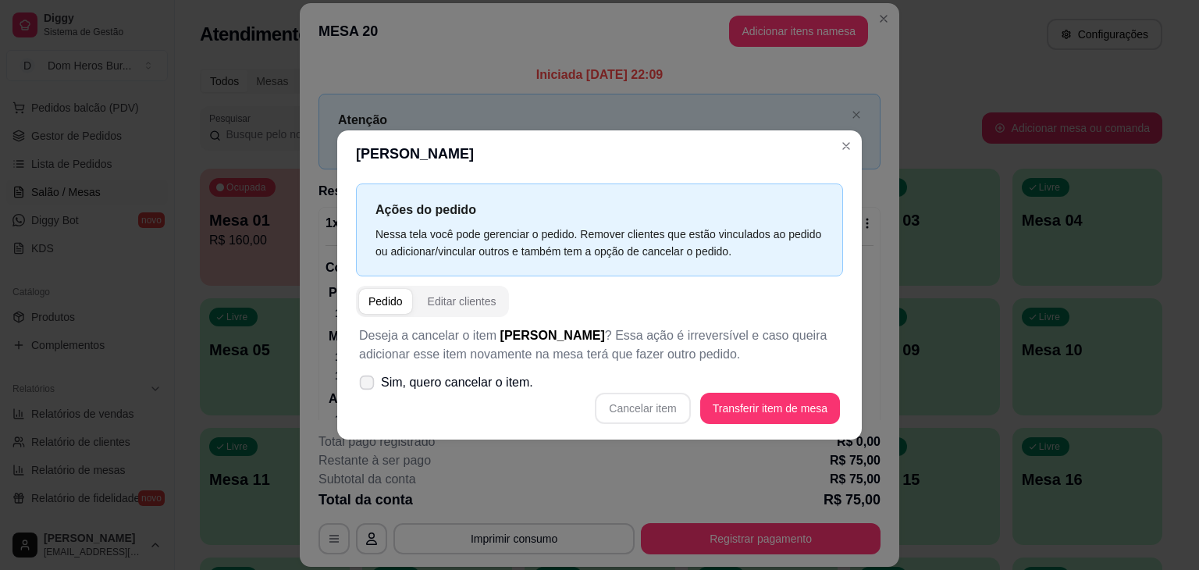
click at [493, 381] on span "Sim, quero cancelar o item." at bounding box center [457, 382] width 152 height 19
click at [368, 386] on input "Sim, quero cancelar o item." at bounding box center [363, 391] width 10 height 10
checkbox input "true"
click at [657, 413] on button "Cancelar item" at bounding box center [642, 408] width 93 height 30
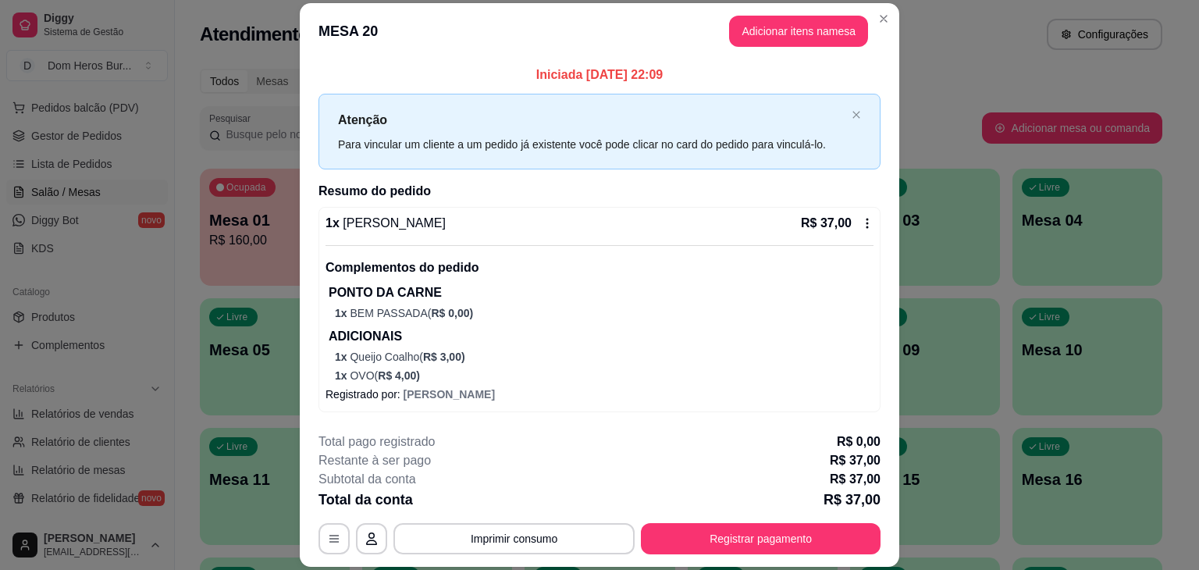
click at [516, 222] on div "1 x [PERSON_NAME] R$ 37,00" at bounding box center [599, 223] width 548 height 19
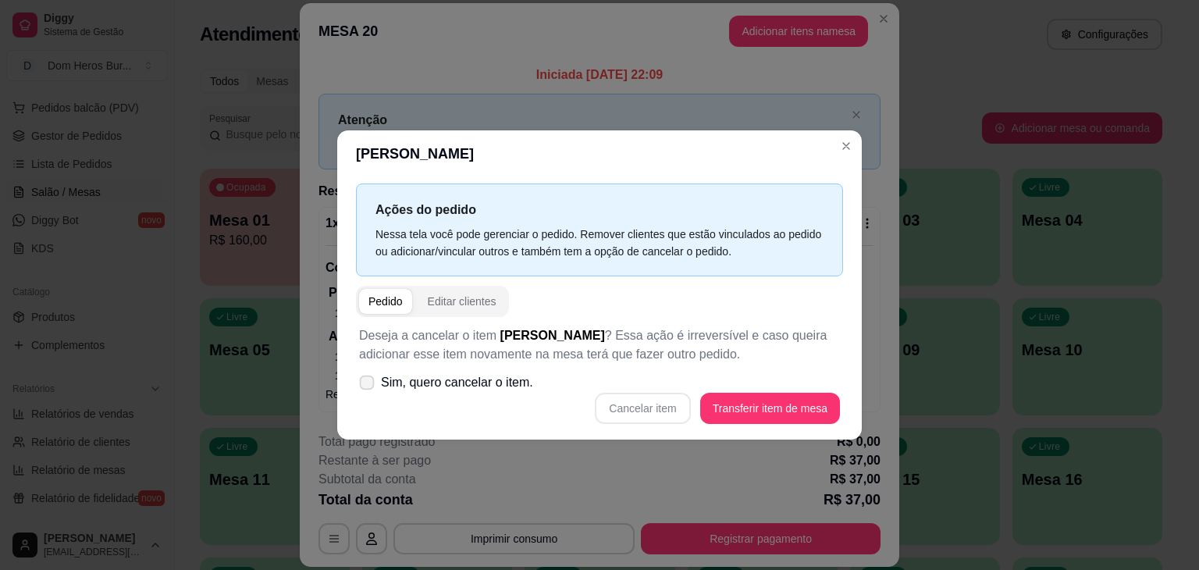
click at [454, 385] on span "Sim, quero cancelar o item." at bounding box center [457, 382] width 152 height 19
click at [368, 386] on input "Sim, quero cancelar o item." at bounding box center [363, 391] width 10 height 10
checkbox input "true"
click at [645, 410] on button "Cancelar item" at bounding box center [642, 408] width 93 height 30
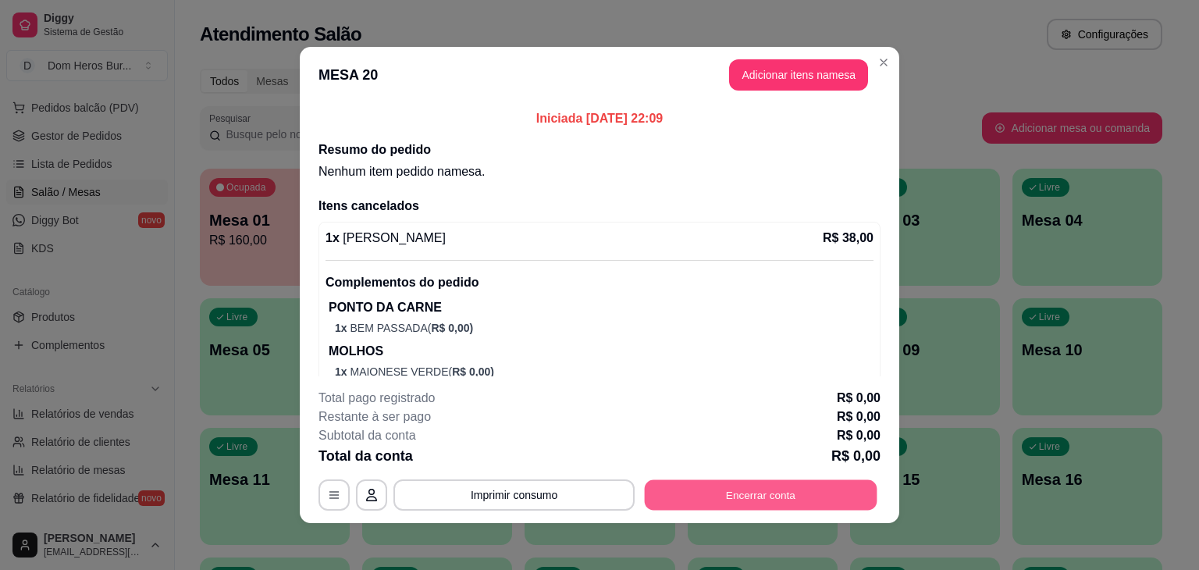
click at [802, 492] on button "Encerrar conta" at bounding box center [761, 495] width 233 height 30
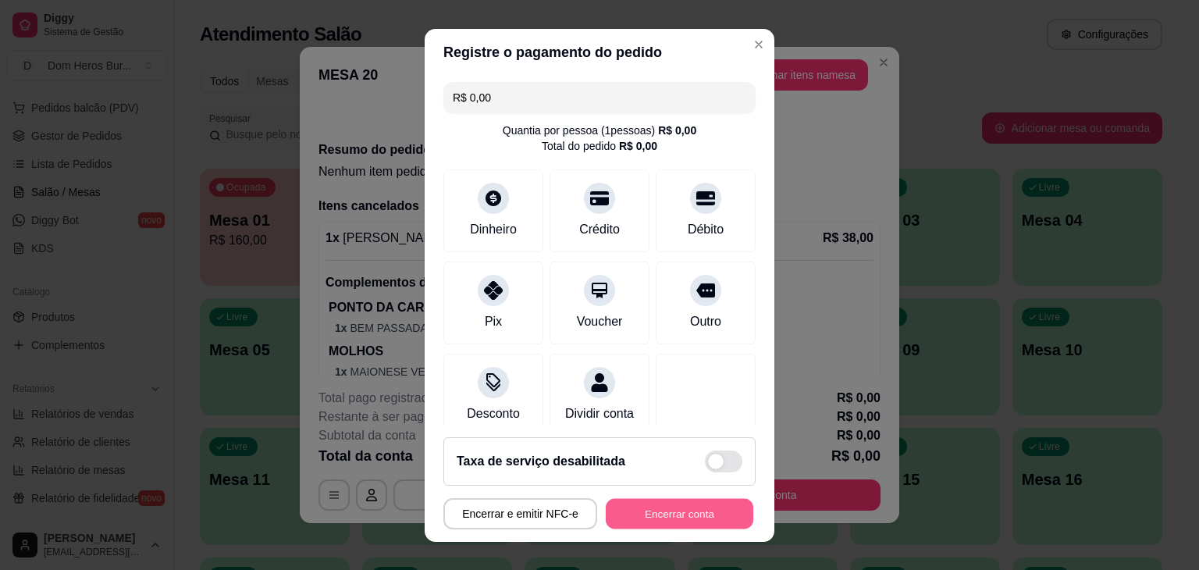
click at [700, 503] on button "Encerrar conta" at bounding box center [679, 513] width 147 height 30
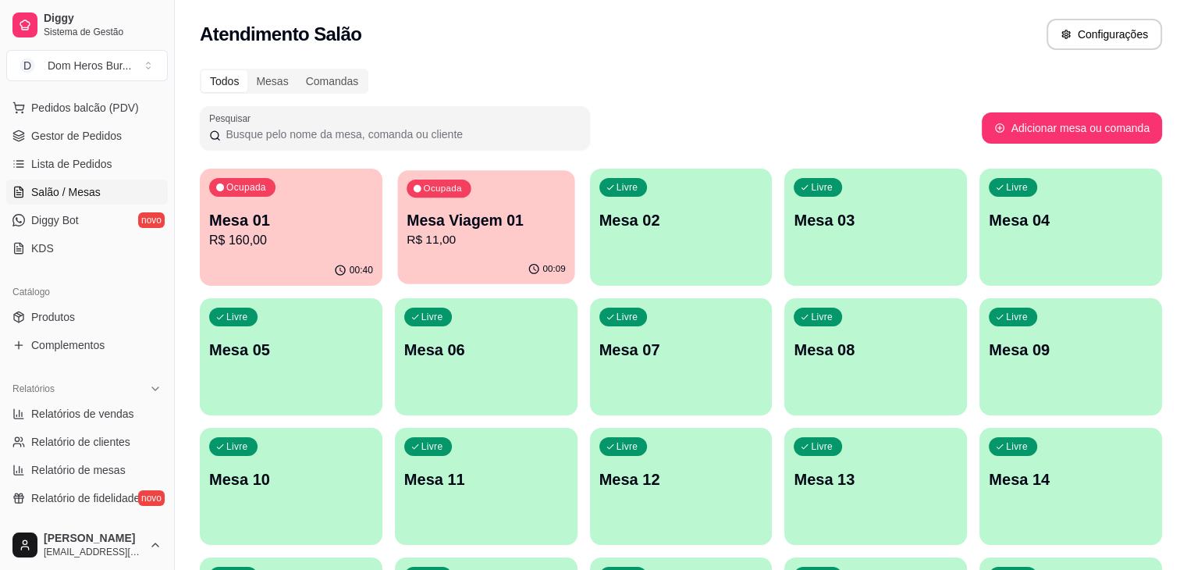
click at [459, 244] on p "R$ 11,00" at bounding box center [486, 240] width 159 height 18
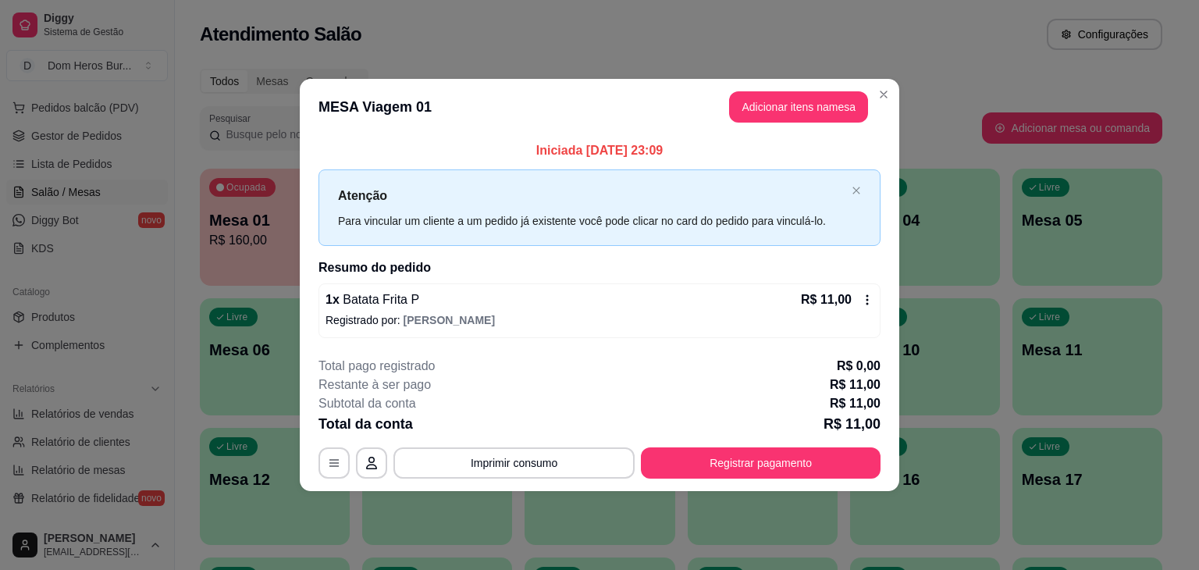
click at [629, 291] on div "1 x Batata Frita P R$ 11,00" at bounding box center [599, 299] width 548 height 19
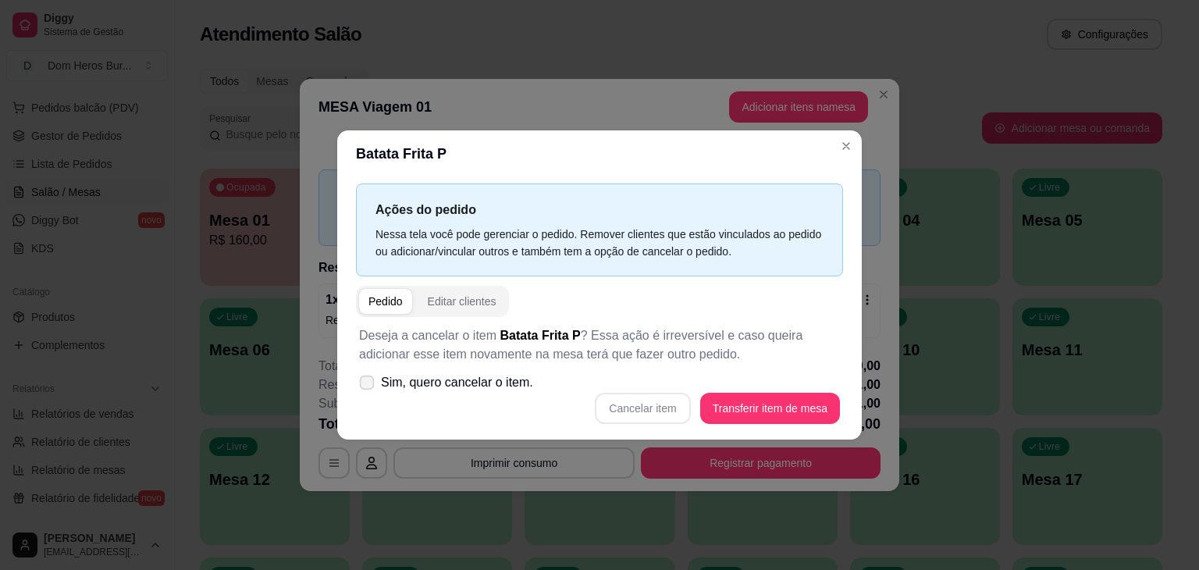
click at [515, 388] on span "Sim, quero cancelar o item." at bounding box center [457, 382] width 152 height 19
click at [368, 388] on input "Sim, quero cancelar o item." at bounding box center [363, 391] width 10 height 10
checkbox input "true"
click at [661, 415] on button "Cancelar item" at bounding box center [642, 408] width 93 height 30
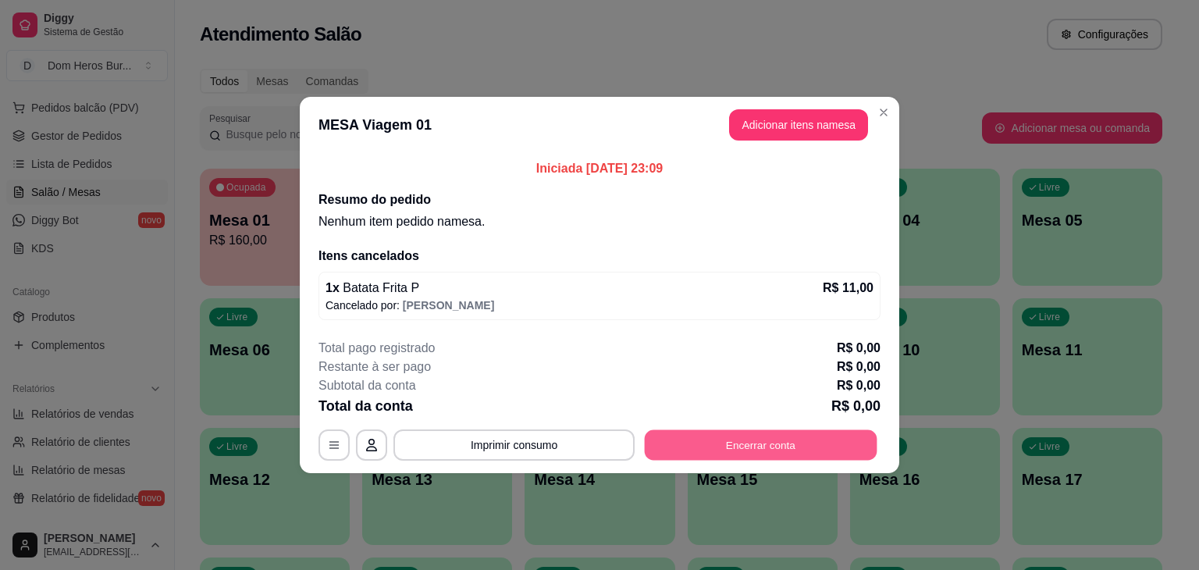
click at [734, 435] on button "Encerrar conta" at bounding box center [761, 445] width 233 height 30
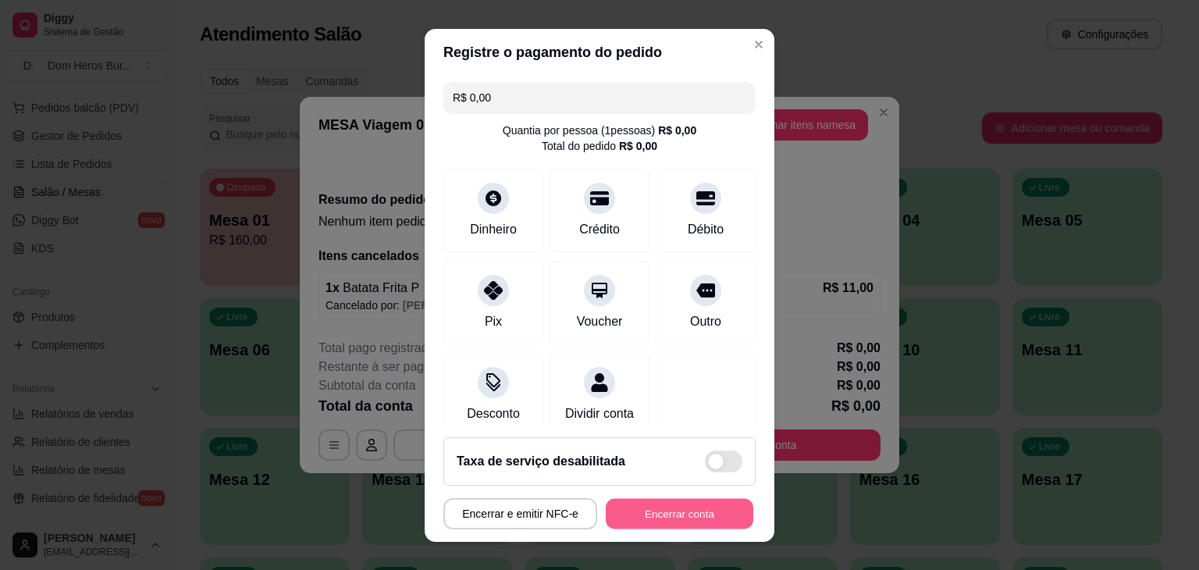
click at [681, 505] on button "Encerrar conta" at bounding box center [679, 513] width 147 height 30
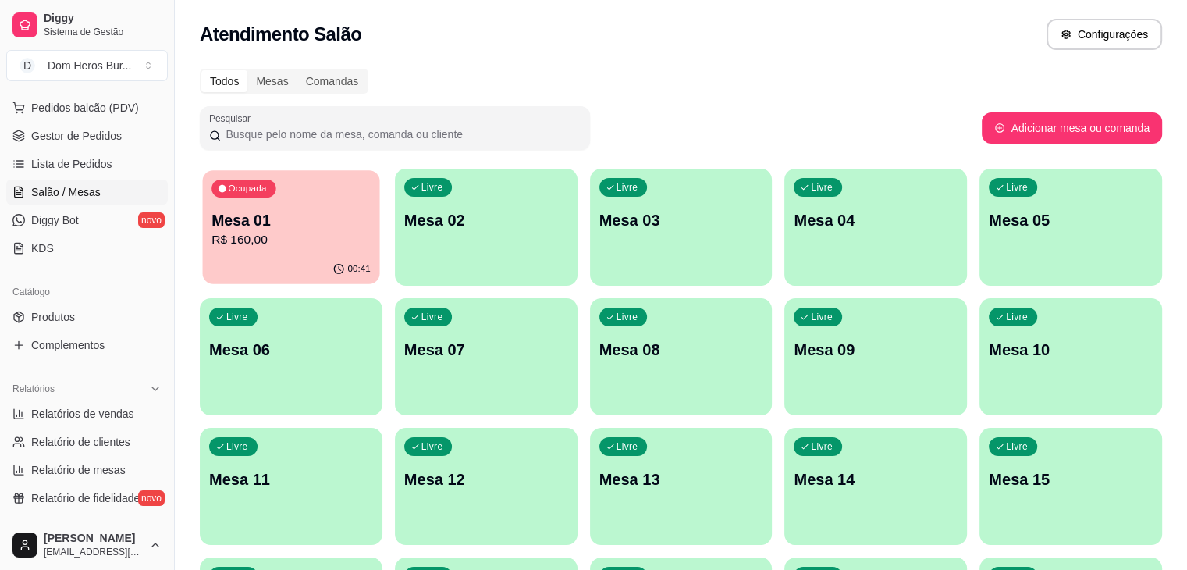
click at [270, 210] on p "Mesa 01" at bounding box center [290, 220] width 159 height 21
